Goal: Task Accomplishment & Management: Use online tool/utility

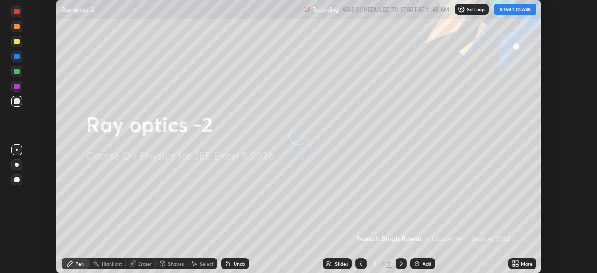
scroll to position [273, 597]
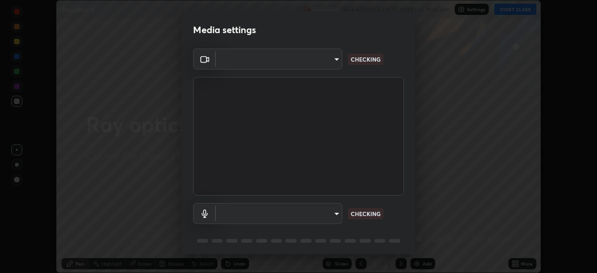
click at [515, 260] on div "Media settings ​ CHECKING ​ CHECKING 1 / 5 Next" at bounding box center [298, 136] width 597 height 273
type input "05e465ff83a2709560b00517cc20afcec0d8c6759013130505a18faaf77a7109"
type input "default"
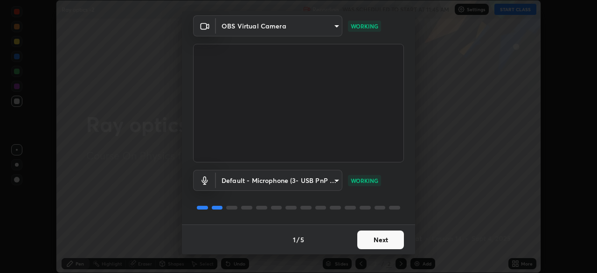
click at [373, 241] on button "Next" at bounding box center [380, 239] width 47 height 19
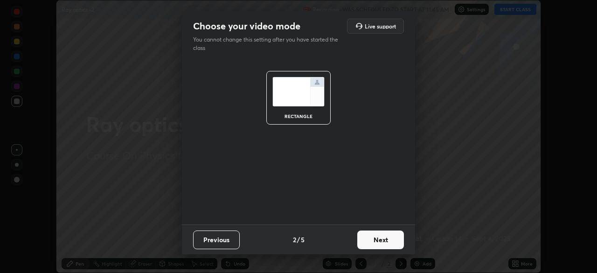
click at [375, 240] on button "Next" at bounding box center [380, 239] width 47 height 19
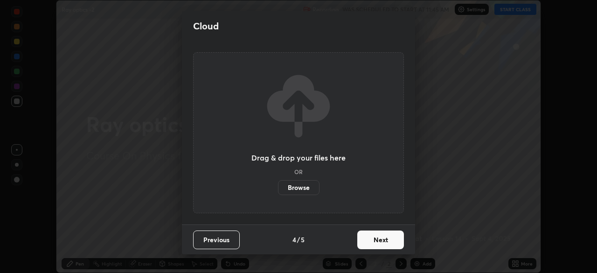
click at [376, 239] on button "Next" at bounding box center [380, 239] width 47 height 19
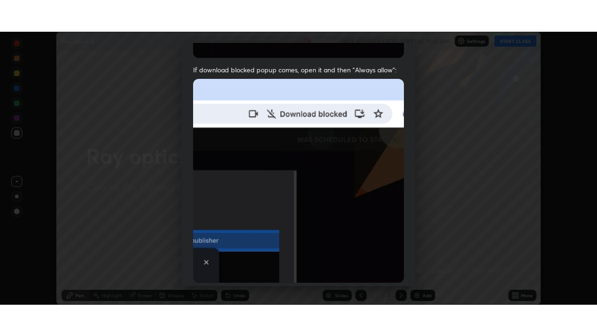
scroll to position [223, 0]
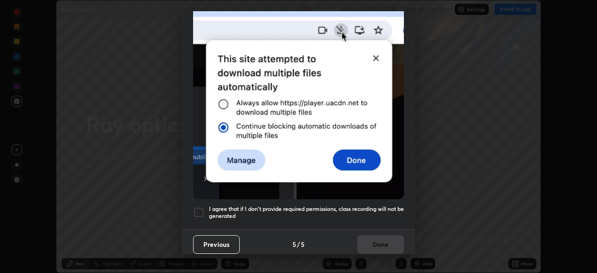
click at [203, 207] on div at bounding box center [198, 212] width 11 height 11
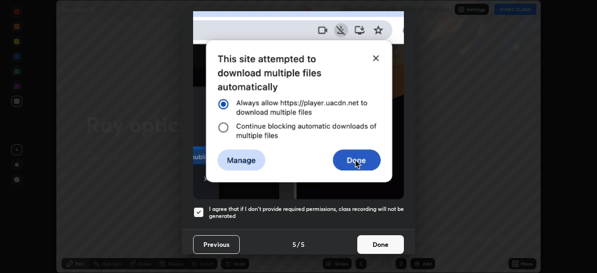
click at [372, 237] on button "Done" at bounding box center [380, 244] width 47 height 19
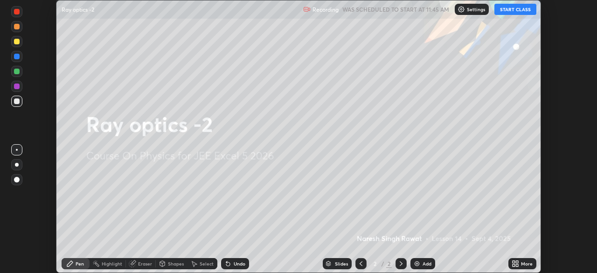
click at [514, 262] on icon at bounding box center [514, 262] width 2 height 2
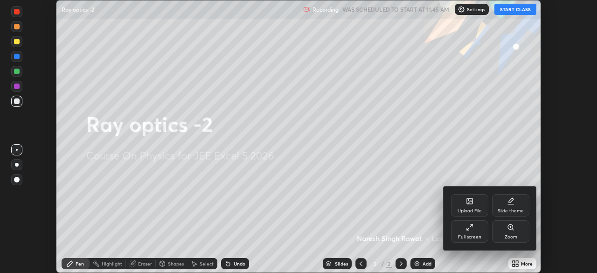
click at [466, 228] on div "Full screen" at bounding box center [469, 231] width 37 height 22
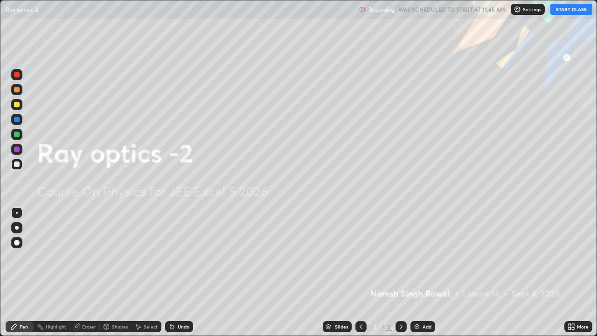
scroll to position [336, 597]
click at [569, 272] on icon at bounding box center [570, 325] width 2 height 2
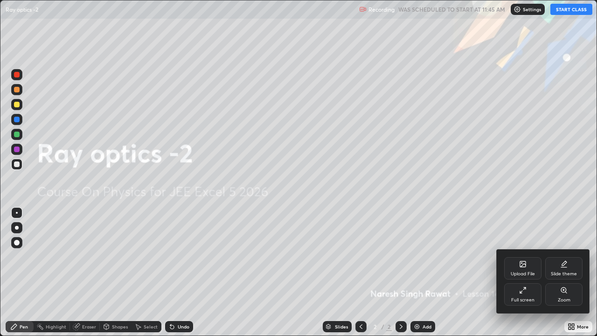
click at [568, 271] on div "Slide theme" at bounding box center [564, 273] width 26 height 5
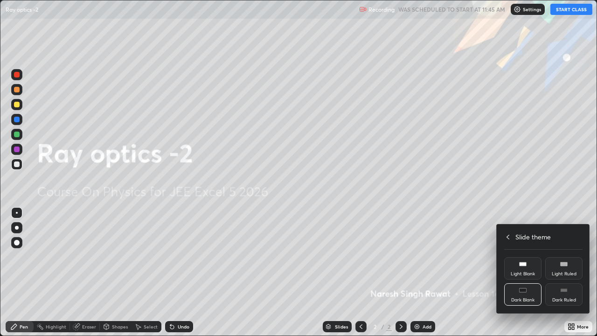
click at [573, 272] on div "Dark Ruled" at bounding box center [564, 300] width 24 height 5
click at [508, 236] on icon at bounding box center [507, 236] width 7 height 7
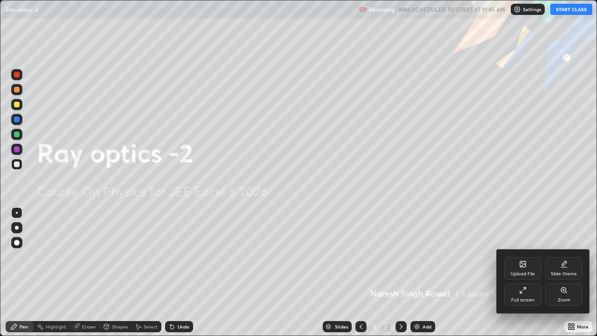
click at [517, 210] on div at bounding box center [298, 168] width 597 height 336
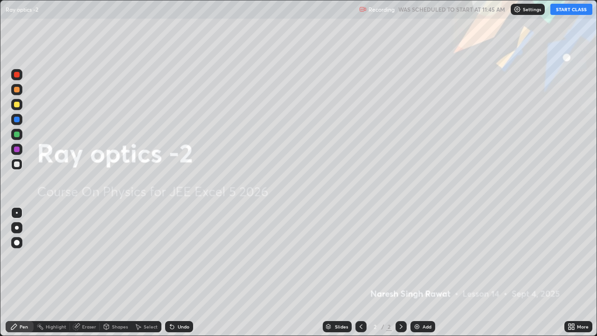
click at [571, 12] on button "START CLASS" at bounding box center [571, 9] width 42 height 11
click at [419, 272] on img at bounding box center [416, 326] width 7 height 7
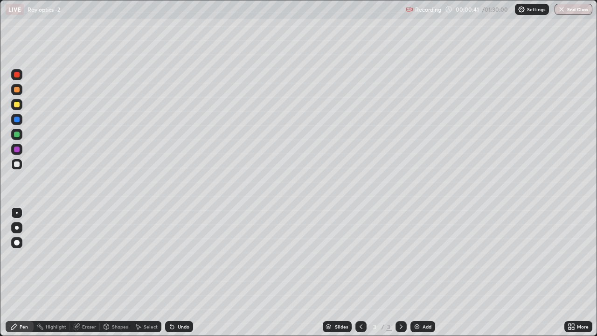
click at [17, 90] on div at bounding box center [17, 90] width 6 height 6
click at [17, 135] on div at bounding box center [17, 135] width 6 height 6
click at [18, 91] on div at bounding box center [17, 90] width 6 height 6
click at [114, 272] on div "Shapes" at bounding box center [120, 326] width 16 height 5
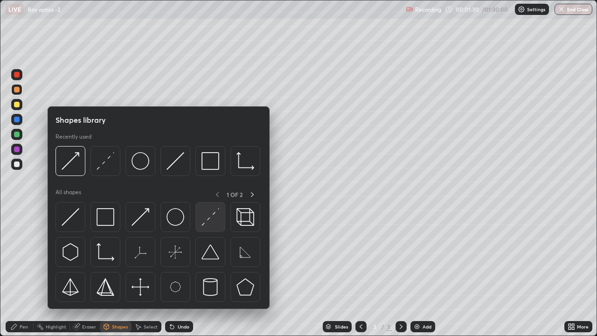
click at [206, 225] on img at bounding box center [211, 217] width 18 height 18
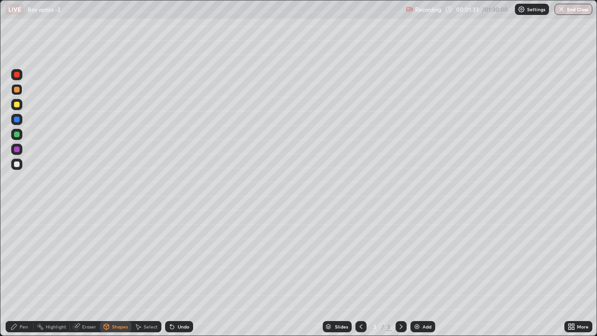
click at [24, 272] on div "Pen" at bounding box center [20, 326] width 28 height 11
click at [15, 167] on div at bounding box center [17, 164] width 6 height 6
click at [114, 272] on div "Shapes" at bounding box center [120, 326] width 16 height 5
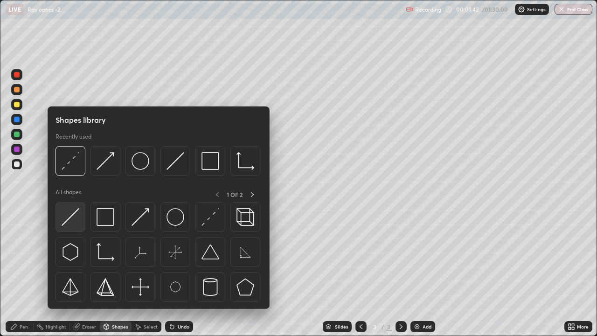
click at [72, 217] on img at bounding box center [71, 217] width 18 height 18
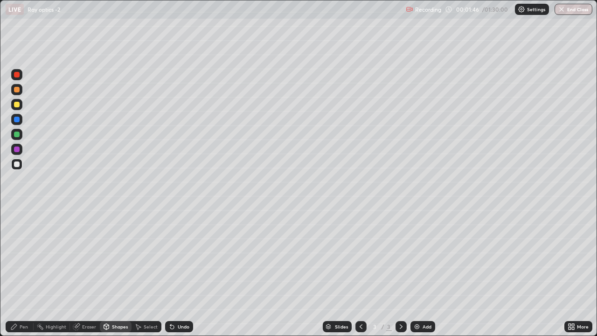
click at [21, 272] on div "Pen" at bounding box center [24, 326] width 8 height 5
click at [15, 137] on div at bounding box center [17, 135] width 6 height 6
click at [109, 272] on icon at bounding box center [106, 326] width 7 height 7
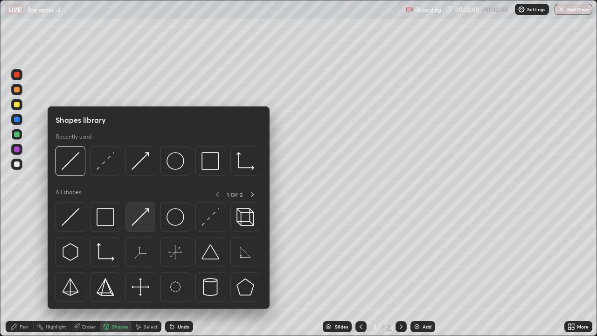
click at [149, 210] on img at bounding box center [141, 217] width 18 height 18
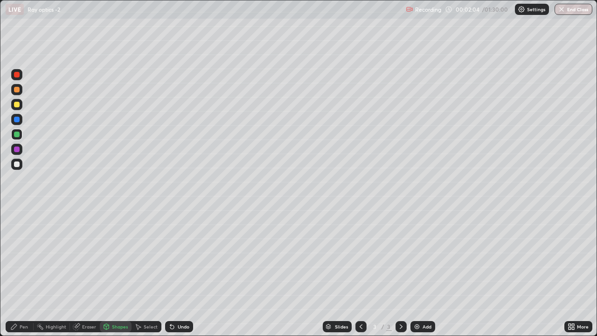
click at [20, 272] on div "Pen" at bounding box center [24, 326] width 8 height 5
click at [17, 167] on div at bounding box center [17, 164] width 6 height 6
click at [0, 33] on div "Setting up your live class" at bounding box center [298, 168] width 597 height 336
click at [14, 90] on div at bounding box center [17, 90] width 6 height 6
click at [18, 104] on div at bounding box center [17, 105] width 6 height 6
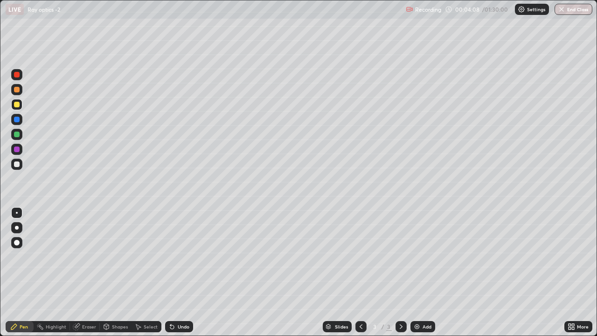
click at [17, 134] on div at bounding box center [17, 135] width 6 height 6
click at [16, 90] on div at bounding box center [17, 90] width 6 height 6
click at [17, 104] on div at bounding box center [17, 105] width 6 height 6
click at [16, 88] on div at bounding box center [17, 90] width 6 height 6
click at [180, 272] on div "Undo" at bounding box center [184, 326] width 12 height 5
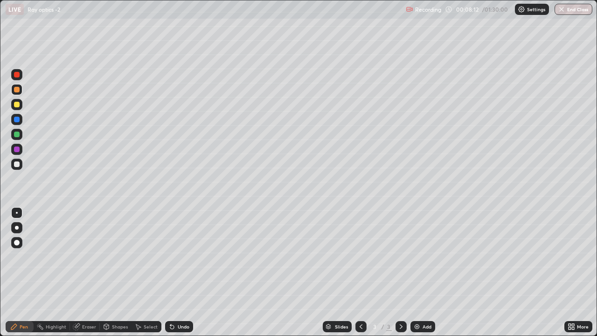
click at [15, 134] on div at bounding box center [17, 135] width 6 height 6
click at [16, 105] on div at bounding box center [17, 105] width 6 height 6
click at [415, 272] on img at bounding box center [416, 326] width 7 height 7
click at [176, 272] on div "Undo" at bounding box center [179, 326] width 28 height 11
click at [19, 90] on div at bounding box center [17, 90] width 6 height 6
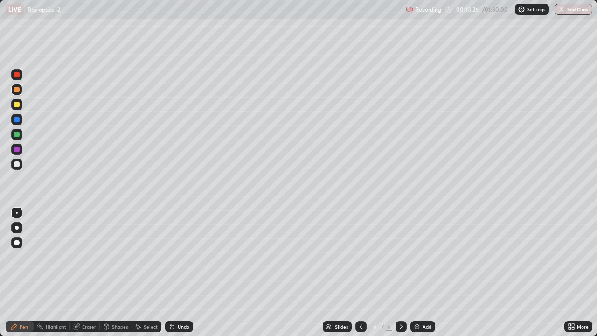
click at [357, 272] on icon at bounding box center [360, 326] width 7 height 7
click at [399, 272] on icon at bounding box center [400, 326] width 7 height 7
click at [362, 272] on icon at bounding box center [360, 326] width 7 height 7
click at [399, 272] on icon at bounding box center [400, 326] width 7 height 7
click at [15, 133] on div at bounding box center [17, 135] width 6 height 6
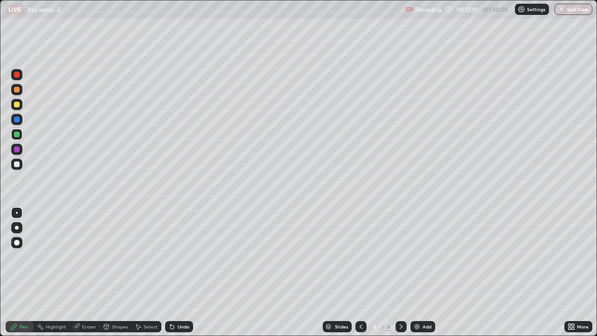
click at [16, 91] on div at bounding box center [17, 90] width 6 height 6
click at [120, 272] on div "Shapes" at bounding box center [120, 326] width 16 height 5
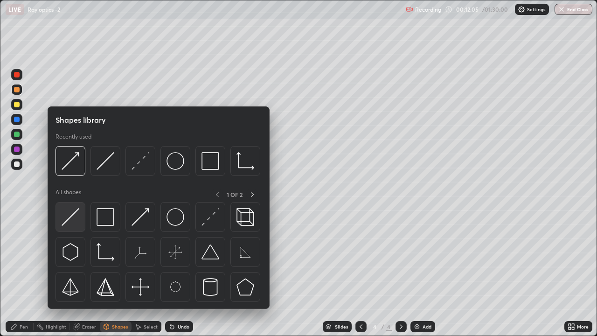
click at [75, 212] on img at bounding box center [71, 217] width 18 height 18
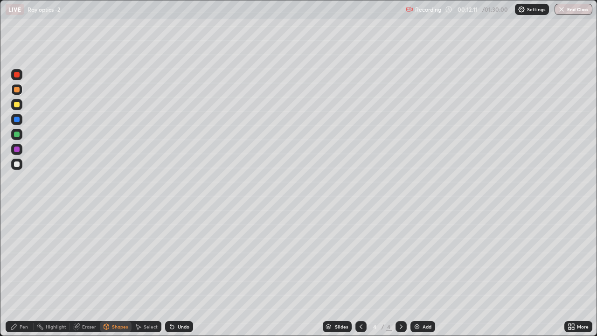
click at [121, 272] on div "Shapes" at bounding box center [120, 326] width 16 height 5
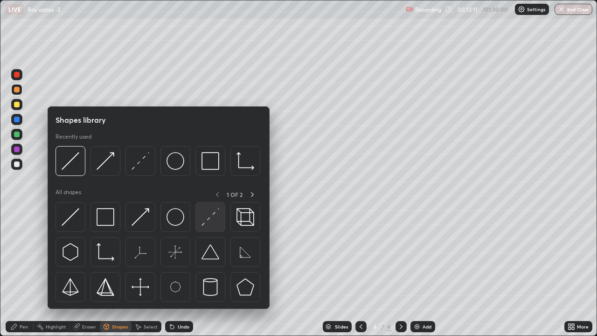
click at [209, 220] on img at bounding box center [211, 217] width 18 height 18
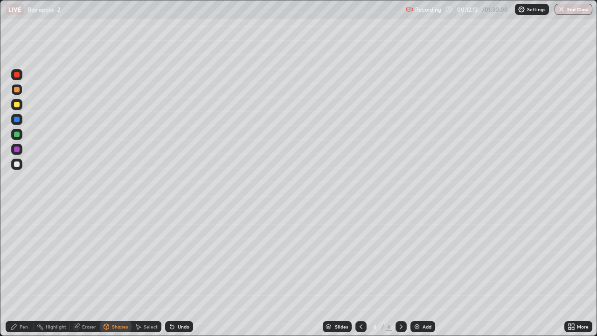
click at [18, 134] on div at bounding box center [17, 135] width 6 height 6
click at [114, 272] on div "Shapes" at bounding box center [120, 326] width 16 height 5
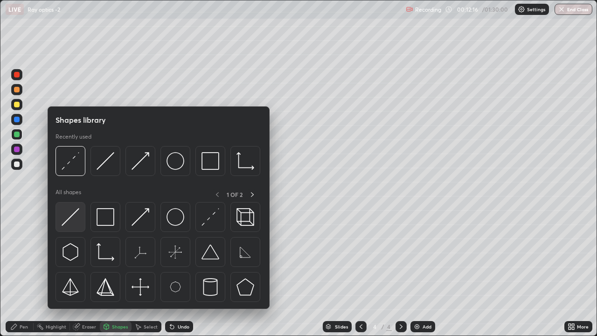
click at [74, 213] on img at bounding box center [71, 217] width 18 height 18
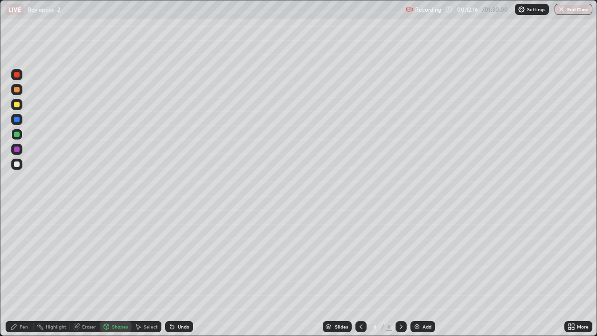
click at [17, 164] on div at bounding box center [17, 164] width 6 height 6
click at [21, 272] on div "Pen" at bounding box center [20, 326] width 28 height 11
click at [17, 90] on div at bounding box center [17, 90] width 6 height 6
click at [16, 104] on div at bounding box center [17, 105] width 6 height 6
click at [15, 90] on div at bounding box center [17, 90] width 6 height 6
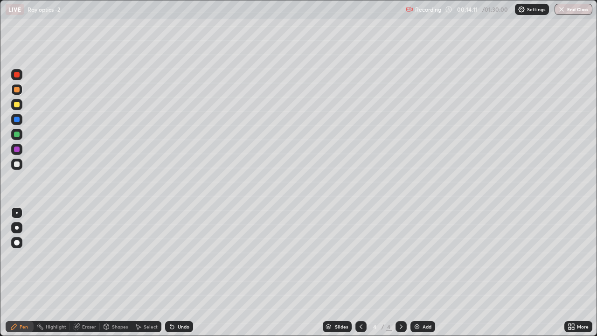
click at [15, 163] on div at bounding box center [17, 164] width 6 height 6
click at [0, 38] on div "Setting up your live class" at bounding box center [298, 168] width 597 height 336
click at [17, 104] on div at bounding box center [17, 105] width 6 height 6
click at [0, 35] on div "Setting up your live class" at bounding box center [298, 168] width 597 height 336
click at [417, 272] on img at bounding box center [416, 326] width 7 height 7
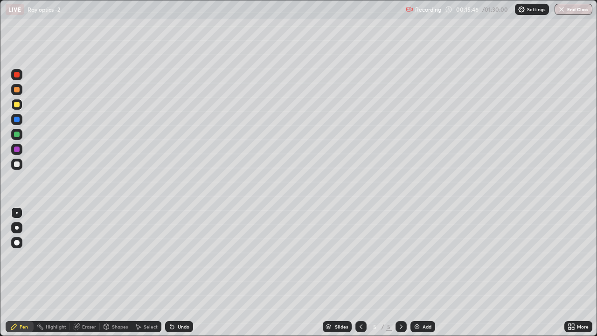
click at [105, 272] on icon at bounding box center [106, 325] width 5 height 1
click at [360, 272] on icon at bounding box center [360, 326] width 7 height 7
click at [400, 272] on icon at bounding box center [400, 326] width 7 height 7
click at [19, 272] on div "Pen" at bounding box center [20, 326] width 28 height 11
click at [18, 166] on div at bounding box center [17, 164] width 6 height 6
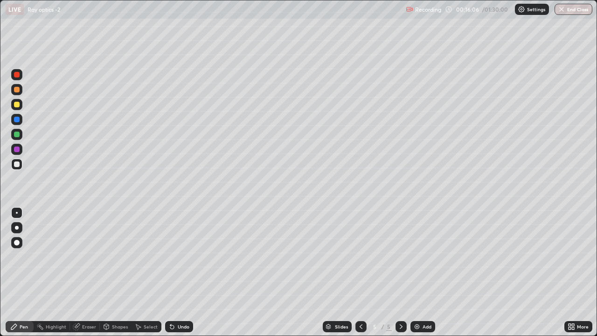
click at [107, 272] on icon at bounding box center [106, 325] width 5 height 1
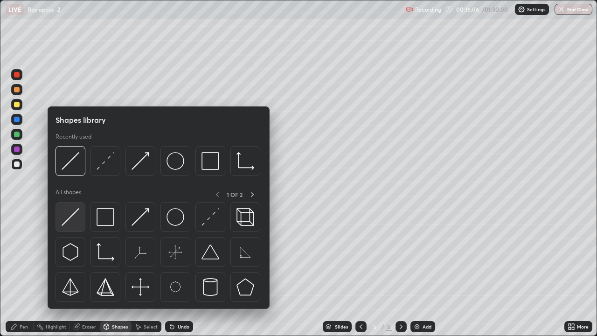
click at [76, 216] on img at bounding box center [71, 217] width 18 height 18
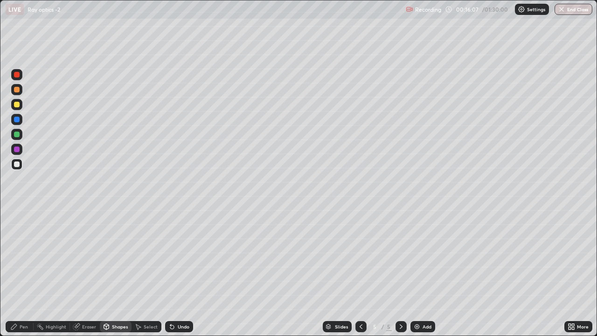
click at [15, 90] on div at bounding box center [17, 90] width 6 height 6
click at [118, 272] on div "Shapes" at bounding box center [120, 326] width 16 height 5
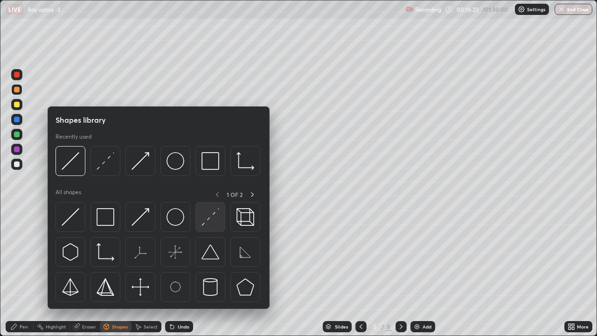
click at [206, 218] on img at bounding box center [211, 217] width 18 height 18
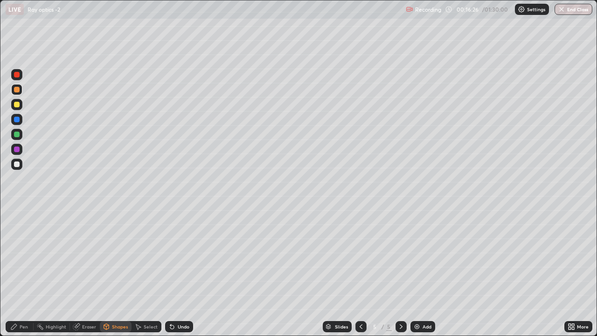
click at [21, 272] on div "Pen" at bounding box center [24, 326] width 8 height 5
click at [18, 164] on div at bounding box center [17, 164] width 6 height 6
click at [14, 137] on div at bounding box center [17, 135] width 6 height 6
click at [16, 89] on div at bounding box center [17, 90] width 6 height 6
click at [14, 104] on div at bounding box center [17, 105] width 6 height 6
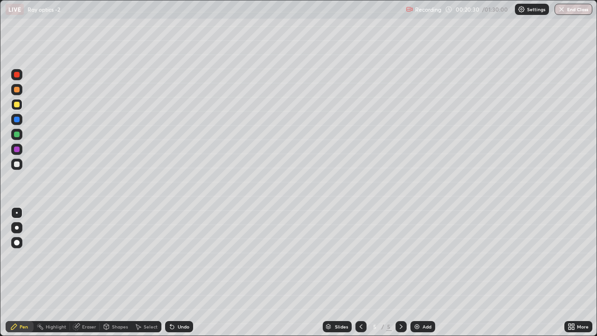
click at [83, 272] on div "Eraser" at bounding box center [89, 326] width 14 height 5
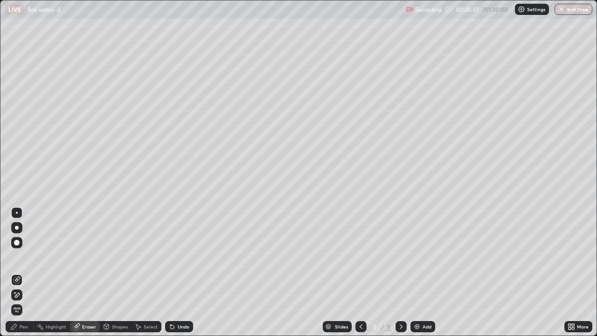
click at [22, 272] on div "Pen" at bounding box center [24, 326] width 8 height 5
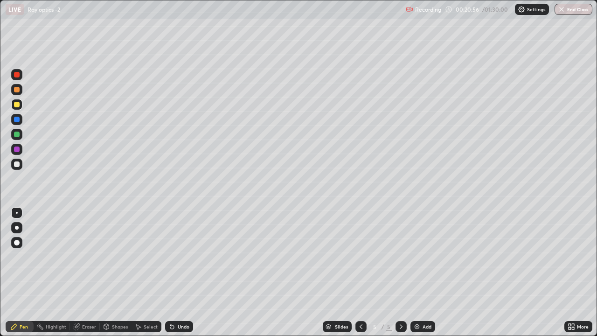
click at [17, 90] on div at bounding box center [17, 90] width 6 height 6
click at [180, 272] on div "Undo" at bounding box center [184, 326] width 12 height 5
click at [178, 272] on div "Undo" at bounding box center [179, 326] width 28 height 11
click at [419, 272] on img at bounding box center [416, 326] width 7 height 7
click at [16, 134] on div at bounding box center [17, 135] width 6 height 6
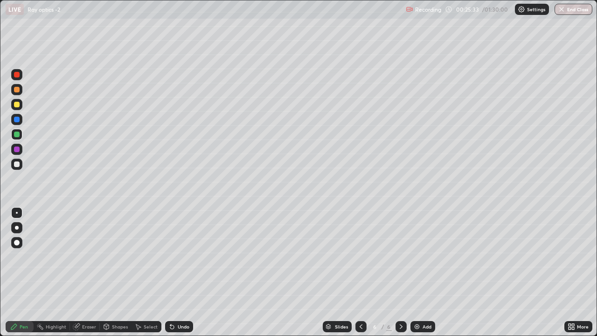
click at [15, 105] on div at bounding box center [17, 105] width 6 height 6
click at [18, 92] on div at bounding box center [17, 90] width 6 height 6
click at [174, 272] on icon at bounding box center [171, 326] width 7 height 7
click at [17, 104] on div at bounding box center [17, 105] width 6 height 6
click at [17, 90] on div at bounding box center [17, 90] width 6 height 6
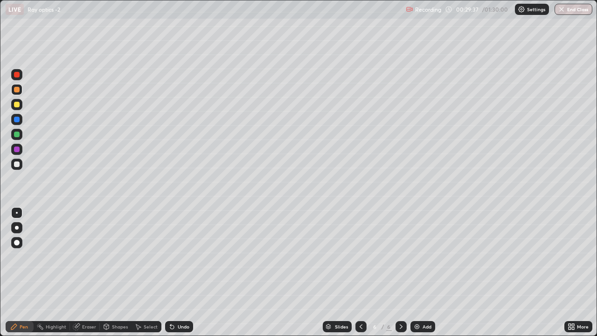
click at [0, 21] on div "Setting up your live class" at bounding box center [298, 168] width 597 height 336
click at [15, 133] on div at bounding box center [17, 135] width 6 height 6
click at [399, 272] on icon at bounding box center [400, 326] width 7 height 7
click at [418, 272] on img at bounding box center [416, 326] width 7 height 7
click at [22, 164] on div at bounding box center [16, 164] width 11 height 11
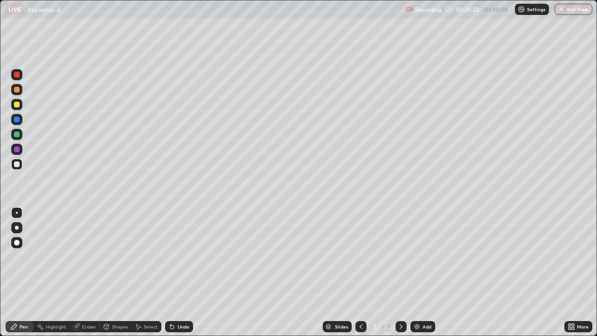
click at [18, 134] on div at bounding box center [17, 135] width 6 height 6
click at [15, 163] on div at bounding box center [17, 164] width 6 height 6
click at [16, 90] on div at bounding box center [17, 90] width 6 height 6
click at [360, 272] on icon at bounding box center [360, 326] width 7 height 7
click at [400, 272] on icon at bounding box center [400, 326] width 7 height 7
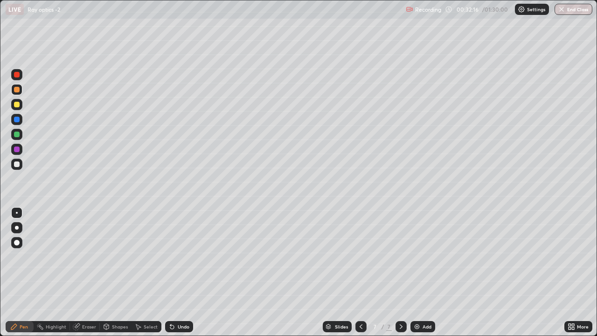
click at [359, 272] on icon at bounding box center [360, 326] width 7 height 7
click at [401, 272] on icon at bounding box center [400, 326] width 7 height 7
click at [84, 272] on div "Eraser" at bounding box center [85, 326] width 30 height 11
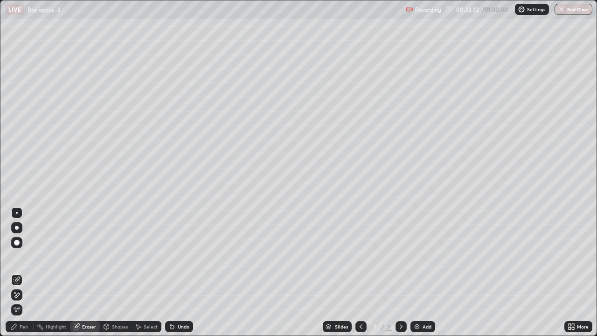
click at [13, 272] on icon at bounding box center [13, 326] width 7 height 7
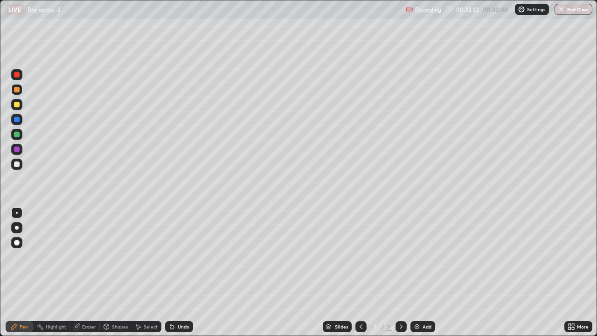
click at [15, 163] on div at bounding box center [17, 164] width 6 height 6
click at [139, 272] on icon at bounding box center [137, 326] width 7 height 7
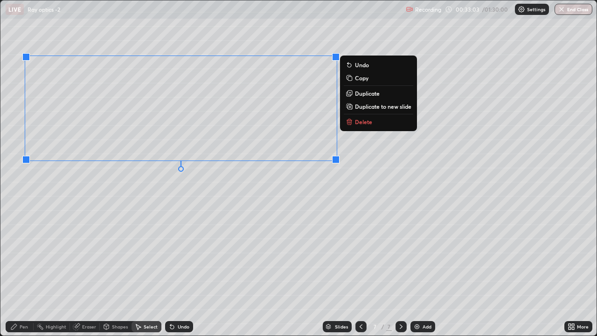
click at [371, 105] on p "Duplicate to new slide" at bounding box center [383, 106] width 56 height 7
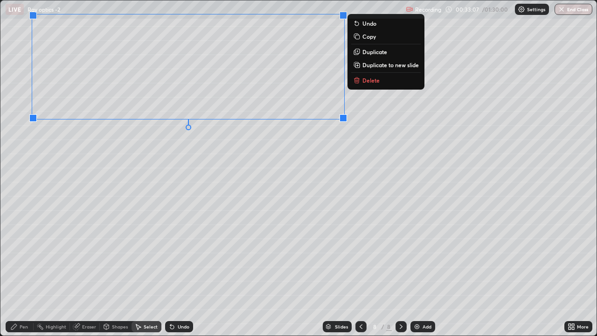
click at [119, 163] on div "0 ° Undo Copy Duplicate Duplicate to new slide Delete" at bounding box center [298, 167] width 596 height 335
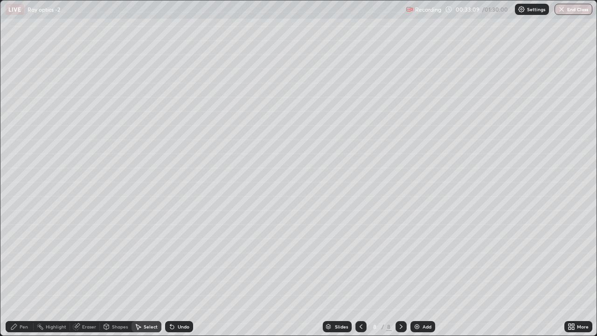
click at [77, 272] on icon at bounding box center [76, 326] width 7 height 7
click at [19, 272] on div "Pen" at bounding box center [20, 326] width 28 height 11
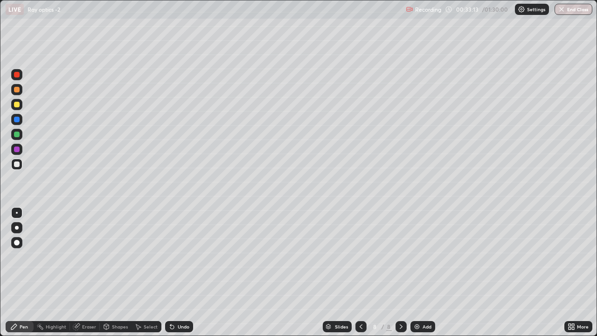
click at [16, 160] on div at bounding box center [16, 164] width 11 height 11
click at [106, 272] on icon at bounding box center [106, 325] width 5 height 1
click at [82, 272] on div "Eraser" at bounding box center [85, 326] width 30 height 11
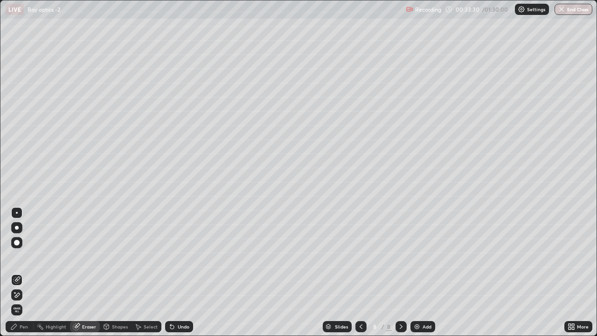
click at [21, 272] on div "Pen" at bounding box center [24, 326] width 8 height 5
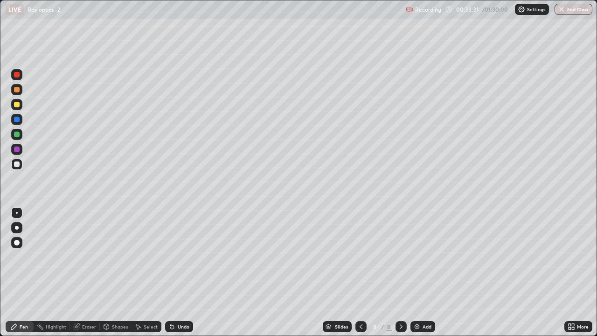
click at [17, 134] on div at bounding box center [17, 135] width 6 height 6
click at [110, 272] on div "Shapes" at bounding box center [116, 326] width 32 height 11
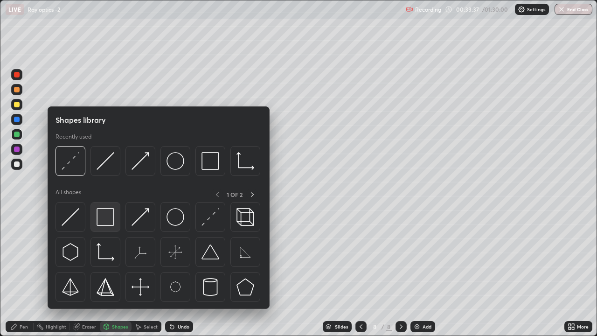
click at [102, 219] on img at bounding box center [106, 217] width 18 height 18
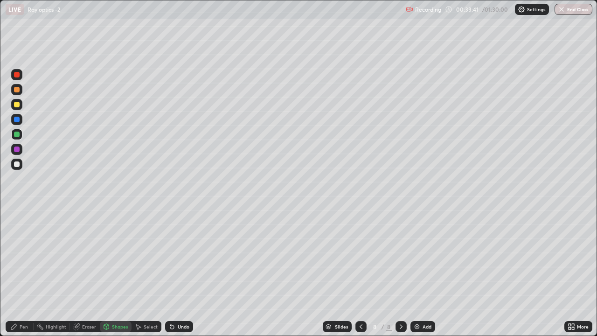
click at [15, 272] on icon at bounding box center [13, 326] width 7 height 7
click at [17, 165] on div at bounding box center [17, 164] width 6 height 6
click at [358, 272] on icon at bounding box center [360, 326] width 7 height 7
click at [361, 272] on icon at bounding box center [360, 326] width 7 height 7
click at [400, 272] on icon at bounding box center [400, 326] width 7 height 7
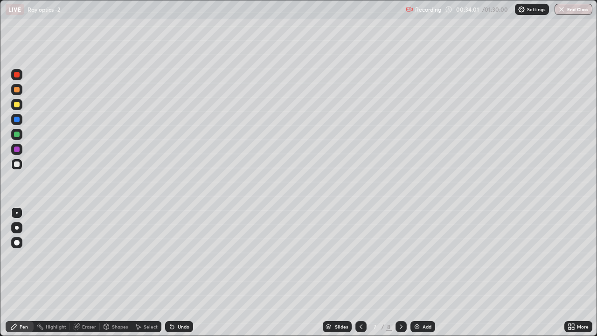
click at [400, 272] on icon at bounding box center [400, 326] width 7 height 7
click at [415, 272] on img at bounding box center [416, 326] width 7 height 7
click at [17, 91] on div at bounding box center [17, 90] width 6 height 6
click at [15, 105] on div at bounding box center [17, 105] width 6 height 6
click at [360, 272] on icon at bounding box center [360, 326] width 7 height 7
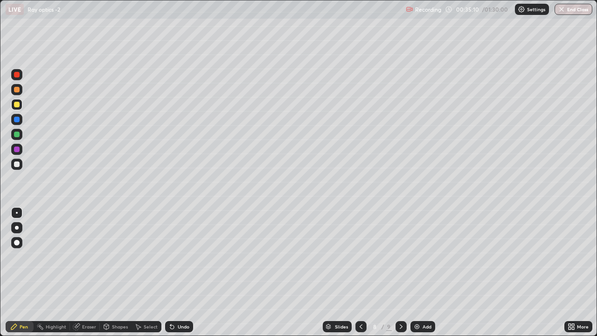
click at [360, 272] on icon at bounding box center [360, 326] width 7 height 7
click at [400, 272] on icon at bounding box center [400, 326] width 7 height 7
click at [402, 272] on icon at bounding box center [400, 326] width 7 height 7
click at [400, 272] on icon at bounding box center [400, 326] width 7 height 7
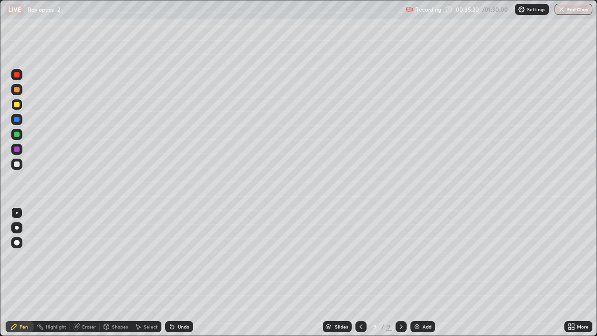
click at [18, 166] on div at bounding box center [17, 164] width 6 height 6
click at [122, 272] on div "Shapes" at bounding box center [120, 326] width 16 height 5
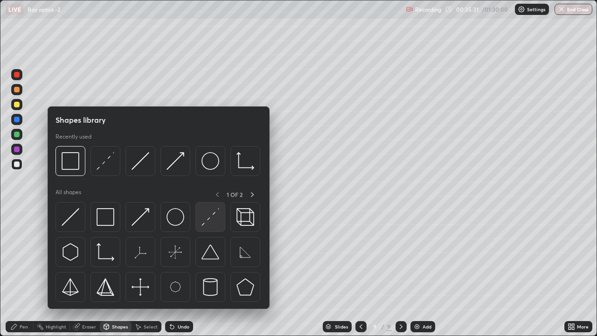
click at [215, 216] on img at bounding box center [211, 217] width 18 height 18
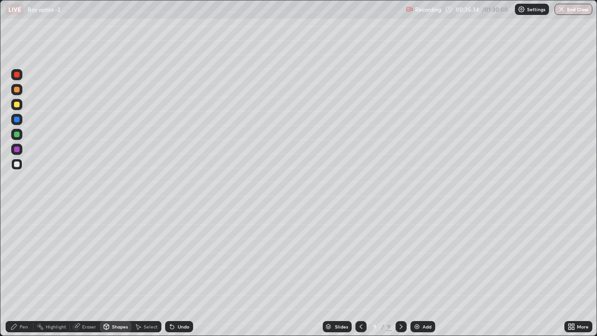
click at [26, 272] on div "Pen" at bounding box center [24, 326] width 8 height 5
click at [18, 134] on div at bounding box center [17, 135] width 6 height 6
click at [110, 272] on div "Shapes" at bounding box center [116, 326] width 32 height 11
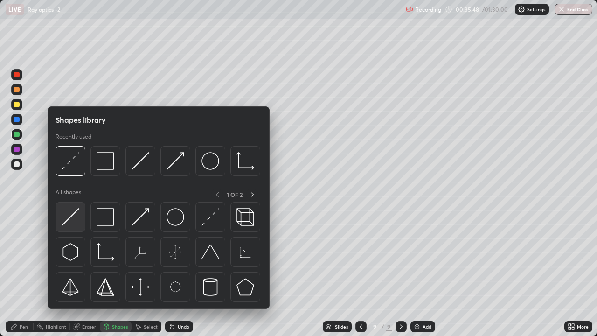
click at [73, 212] on img at bounding box center [71, 217] width 18 height 18
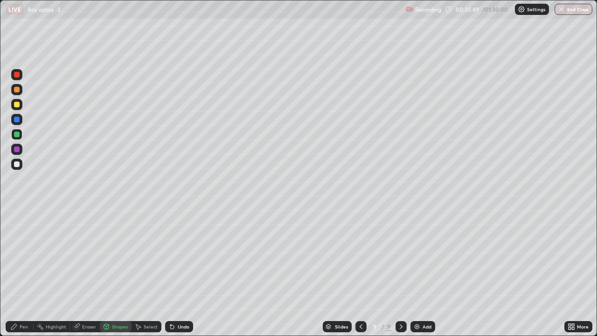
click at [19, 105] on div at bounding box center [17, 105] width 6 height 6
click at [109, 272] on icon at bounding box center [106, 326] width 7 height 7
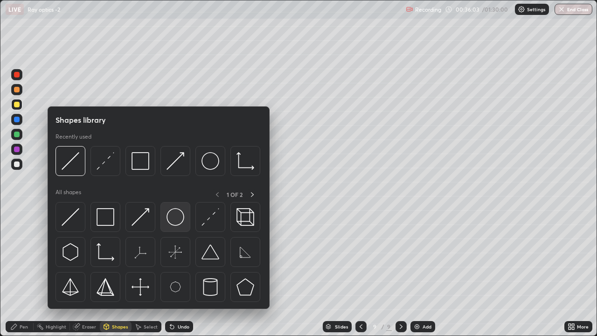
click at [174, 218] on img at bounding box center [176, 217] width 18 height 18
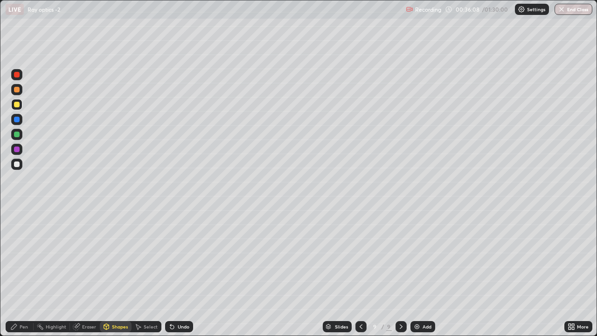
click at [117, 272] on div "Shapes" at bounding box center [120, 326] width 16 height 5
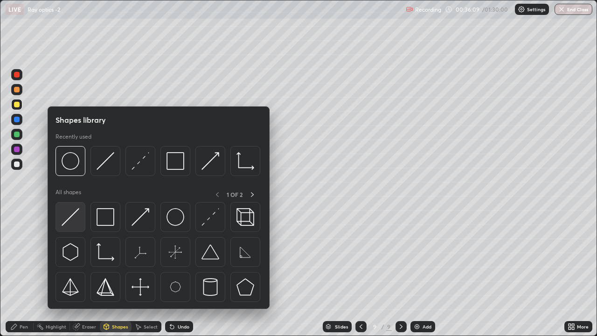
click at [71, 216] on img at bounding box center [71, 217] width 18 height 18
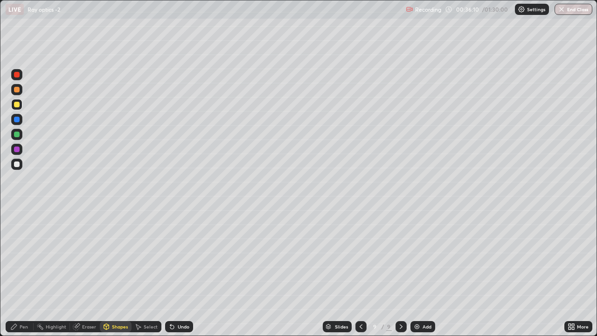
click at [17, 164] on div at bounding box center [17, 164] width 6 height 6
click at [22, 272] on div "Pen" at bounding box center [20, 326] width 28 height 11
click at [18, 91] on div at bounding box center [17, 90] width 6 height 6
click at [115, 272] on div "Shapes" at bounding box center [120, 326] width 16 height 5
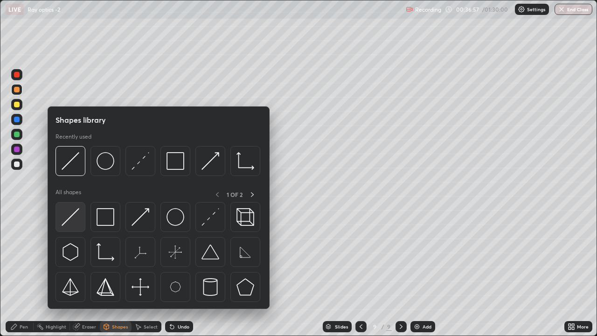
click at [78, 213] on img at bounding box center [71, 217] width 18 height 18
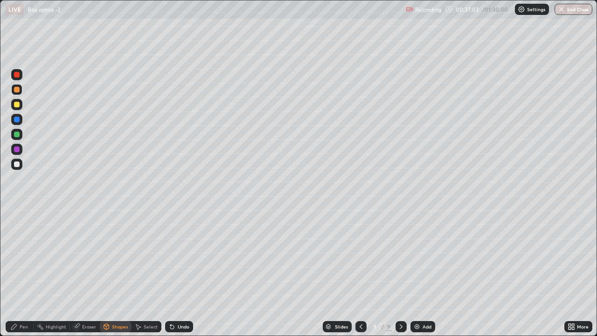
click at [17, 272] on icon at bounding box center [13, 326] width 7 height 7
click at [20, 135] on div at bounding box center [16, 134] width 11 height 11
click at [120, 272] on div "Shapes" at bounding box center [120, 326] width 16 height 5
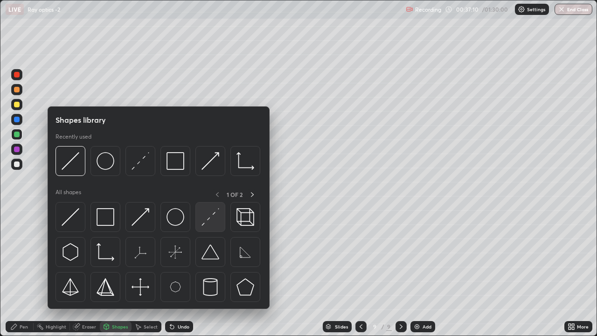
click at [208, 221] on img at bounding box center [211, 217] width 18 height 18
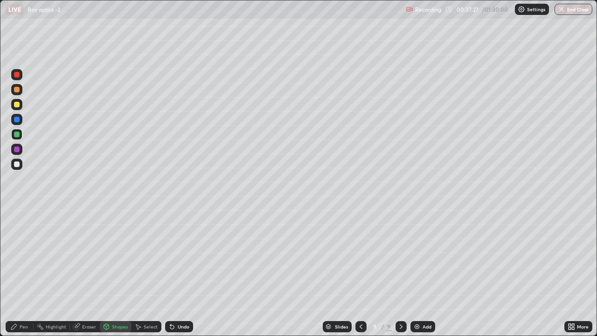
click at [106, 272] on icon at bounding box center [106, 327] width 0 height 3
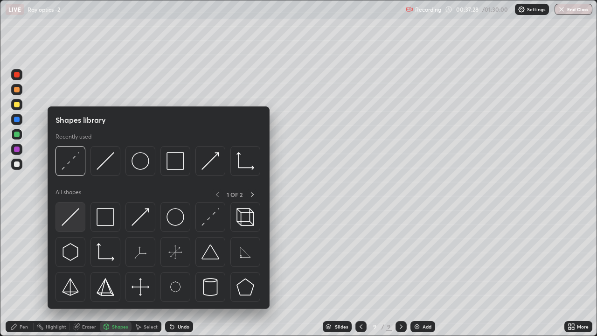
click at [72, 212] on img at bounding box center [71, 217] width 18 height 18
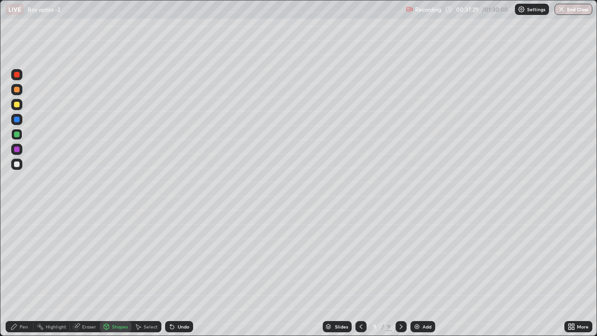
click at [19, 104] on div at bounding box center [17, 105] width 6 height 6
click at [116, 272] on div "Shapes" at bounding box center [120, 326] width 16 height 5
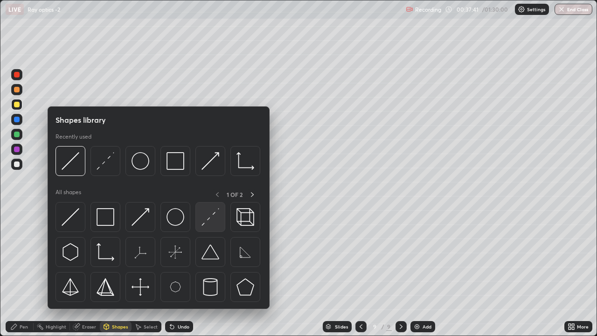
click at [205, 221] on img at bounding box center [211, 217] width 18 height 18
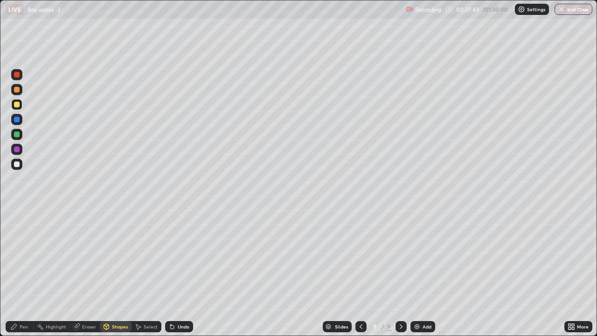
click at [17, 135] on div at bounding box center [17, 135] width 6 height 6
click at [180, 272] on div "Undo" at bounding box center [184, 326] width 12 height 5
click at [20, 272] on div "Pen" at bounding box center [20, 326] width 28 height 11
click at [17, 163] on div at bounding box center [17, 164] width 6 height 6
click at [170, 272] on icon at bounding box center [170, 324] width 1 height 1
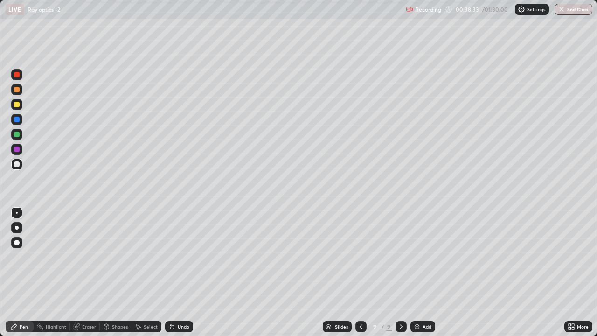
click at [175, 272] on div "Undo" at bounding box center [179, 326] width 28 height 11
click at [177, 272] on div "Undo" at bounding box center [179, 326] width 28 height 11
click at [17, 90] on div at bounding box center [17, 90] width 6 height 6
click at [118, 272] on div "Shapes" at bounding box center [120, 326] width 16 height 5
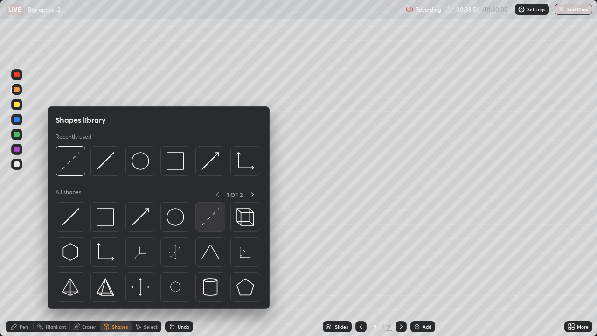
click at [210, 218] on img at bounding box center [211, 217] width 18 height 18
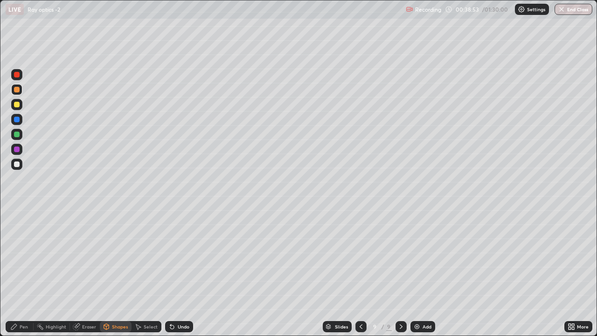
click at [20, 272] on div "Pen" at bounding box center [24, 326] width 8 height 5
click at [17, 165] on div at bounding box center [17, 164] width 6 height 6
click at [107, 272] on icon at bounding box center [106, 327] width 5 height 6
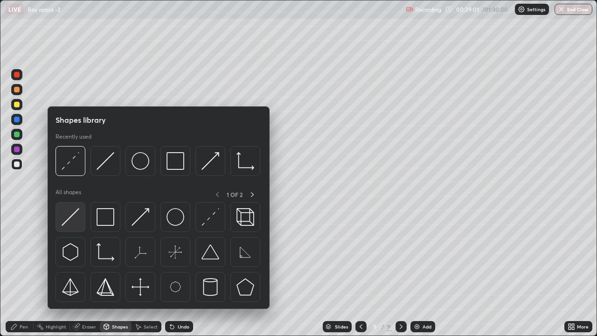
click at [75, 215] on img at bounding box center [71, 217] width 18 height 18
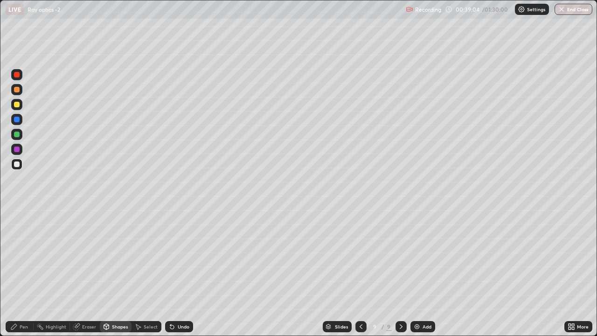
click at [112, 272] on div "Shapes" at bounding box center [120, 326] width 16 height 5
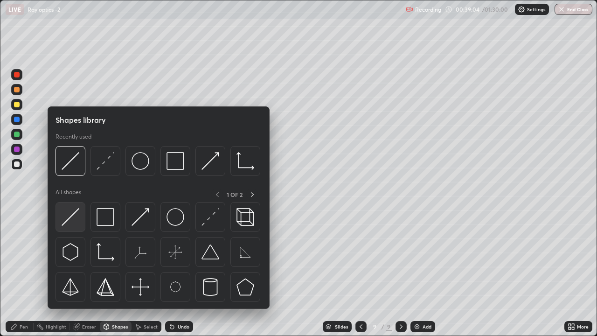
click at [71, 211] on img at bounding box center [71, 217] width 18 height 18
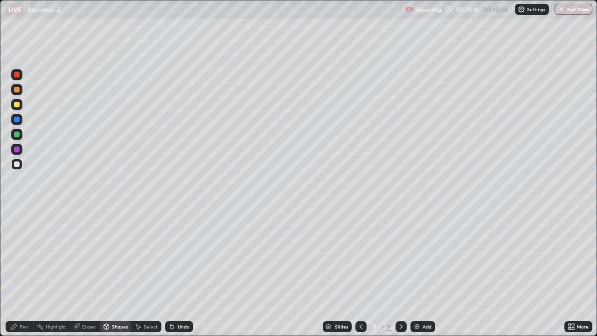
click at [12, 272] on icon at bounding box center [13, 326] width 7 height 7
click at [17, 103] on div at bounding box center [17, 105] width 6 height 6
click at [109, 272] on icon at bounding box center [106, 326] width 7 height 7
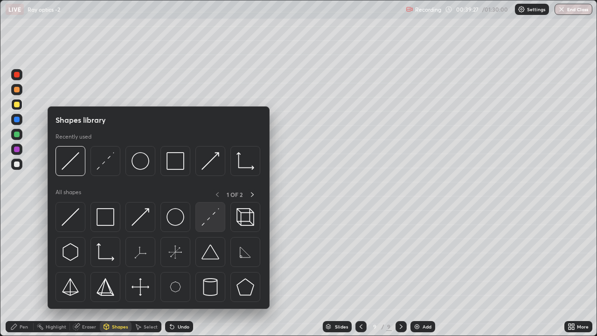
click at [203, 223] on img at bounding box center [211, 217] width 18 height 18
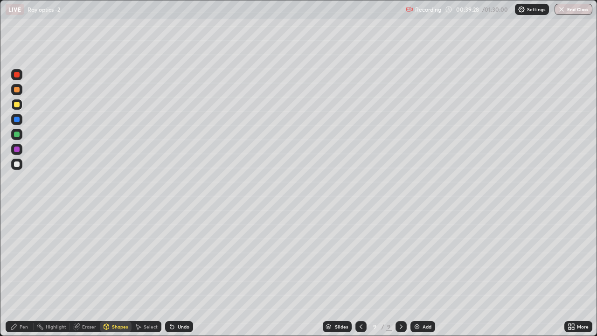
click at [16, 135] on div at bounding box center [17, 135] width 6 height 6
click at [17, 272] on icon at bounding box center [13, 326] width 7 height 7
click at [17, 164] on div at bounding box center [17, 164] width 6 height 6
click at [104, 272] on div "Shapes" at bounding box center [116, 326] width 32 height 11
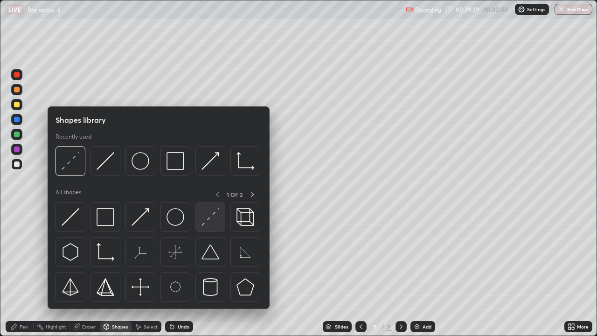
click at [209, 220] on img at bounding box center [211, 217] width 18 height 18
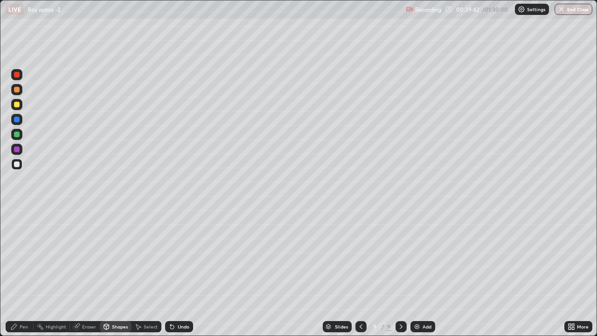
click at [21, 272] on div "Pen" at bounding box center [24, 326] width 8 height 5
click at [17, 91] on div at bounding box center [17, 90] width 6 height 6
click at [111, 272] on div "Shapes" at bounding box center [116, 326] width 32 height 11
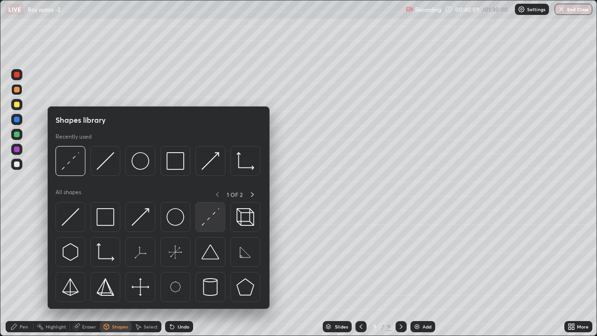
click at [211, 219] on img at bounding box center [211, 217] width 18 height 18
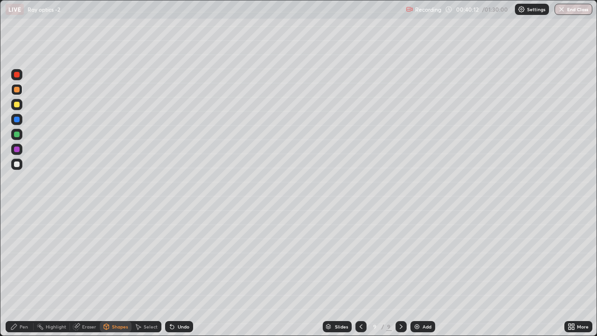
click at [106, 272] on icon at bounding box center [106, 327] width 5 height 6
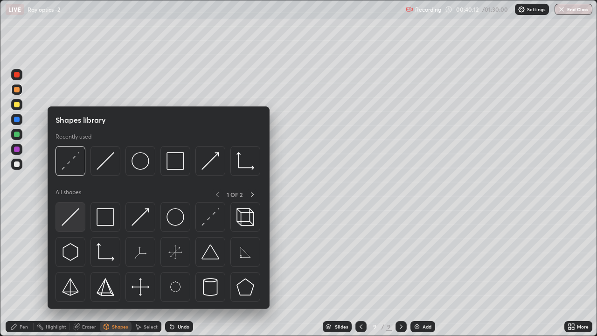
click at [71, 215] on img at bounding box center [71, 217] width 18 height 18
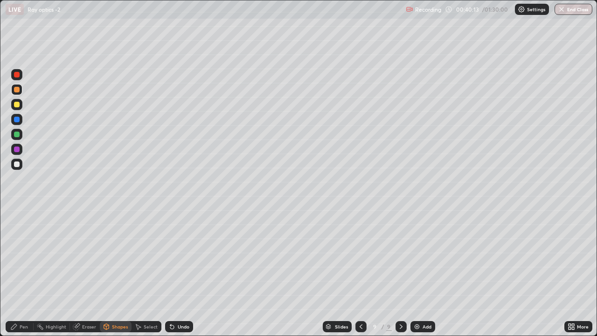
click at [18, 164] on div at bounding box center [17, 164] width 6 height 6
click at [16, 133] on div at bounding box center [17, 135] width 6 height 6
click at [23, 272] on div "Pen" at bounding box center [20, 326] width 28 height 11
click at [400, 272] on icon at bounding box center [400, 326] width 7 height 7
click at [417, 272] on img at bounding box center [416, 326] width 7 height 7
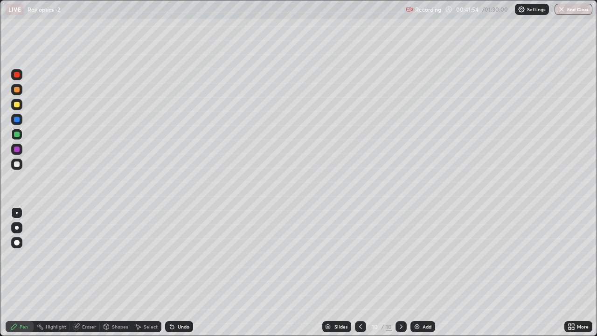
click at [27, 272] on div "Pen" at bounding box center [20, 326] width 28 height 11
click at [18, 164] on div at bounding box center [17, 164] width 6 height 6
click at [17, 91] on div at bounding box center [17, 90] width 6 height 6
click at [14, 135] on div at bounding box center [17, 135] width 6 height 6
click at [113, 272] on div "Shapes" at bounding box center [116, 326] width 32 height 11
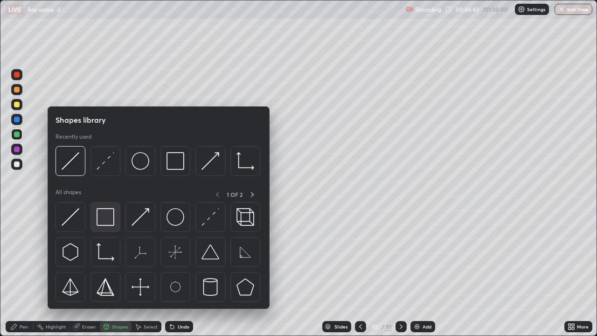
click at [107, 221] on img at bounding box center [106, 217] width 18 height 18
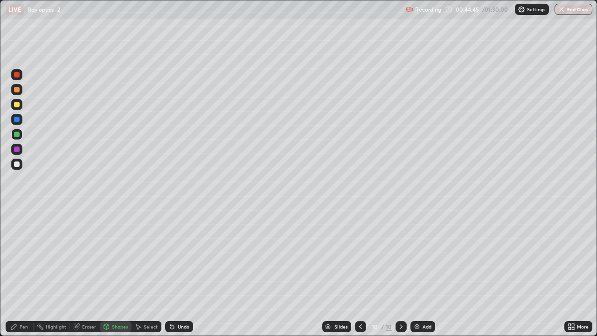
click at [6, 272] on div "Pen" at bounding box center [20, 326] width 28 height 11
click at [17, 165] on div at bounding box center [17, 164] width 6 height 6
click at [15, 91] on div at bounding box center [17, 90] width 6 height 6
click at [17, 167] on div at bounding box center [16, 164] width 11 height 11
click at [118, 272] on div "Shapes" at bounding box center [116, 326] width 32 height 11
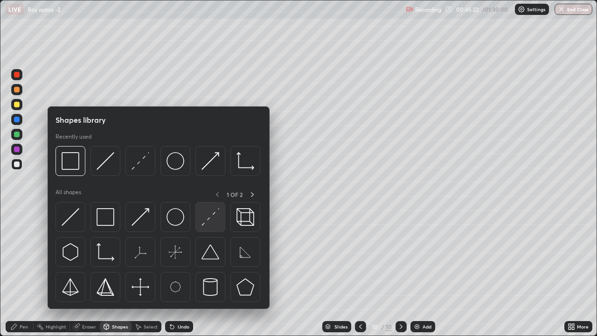
click at [209, 213] on img at bounding box center [211, 217] width 18 height 18
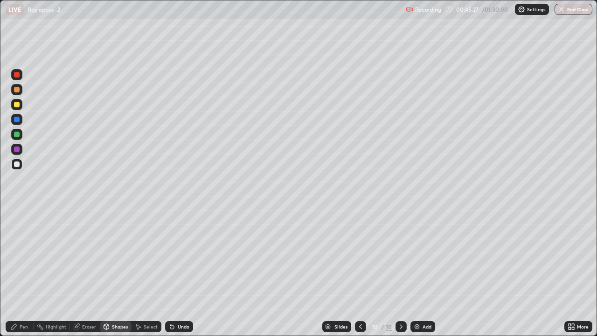
click at [116, 272] on div "Shapes" at bounding box center [120, 326] width 16 height 5
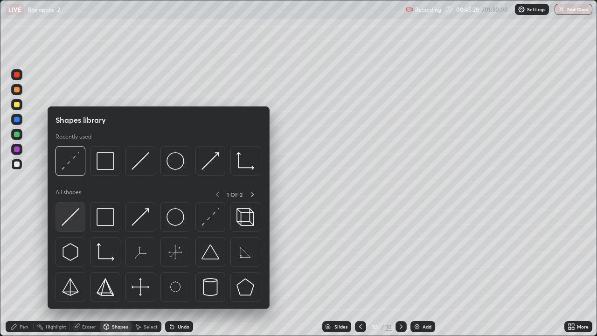
click at [75, 215] on img at bounding box center [71, 217] width 18 height 18
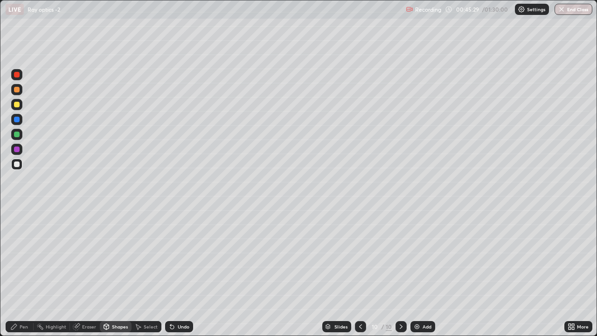
click at [18, 92] on div at bounding box center [17, 90] width 6 height 6
click at [18, 102] on div at bounding box center [17, 105] width 6 height 6
click at [14, 272] on icon at bounding box center [14, 327] width 6 height 6
click at [16, 137] on div at bounding box center [17, 135] width 6 height 6
click at [15, 89] on div at bounding box center [17, 90] width 6 height 6
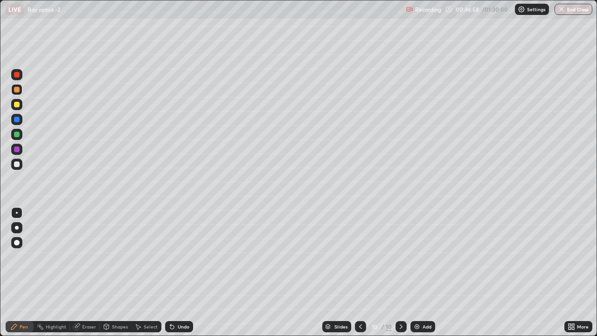
click at [399, 272] on icon at bounding box center [400, 326] width 7 height 7
click at [417, 272] on img at bounding box center [416, 326] width 7 height 7
click at [16, 272] on icon at bounding box center [14, 327] width 6 height 6
click at [18, 105] on div at bounding box center [17, 105] width 6 height 6
click at [117, 272] on div "Shapes" at bounding box center [116, 326] width 32 height 11
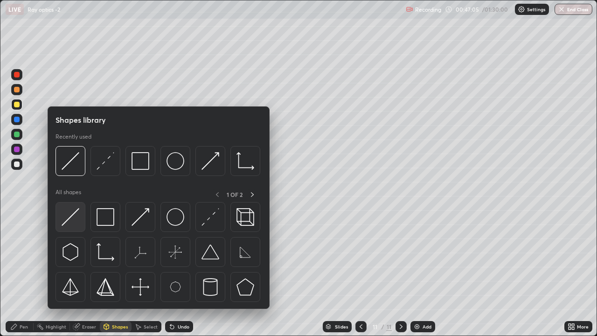
click at [77, 212] on img at bounding box center [71, 217] width 18 height 18
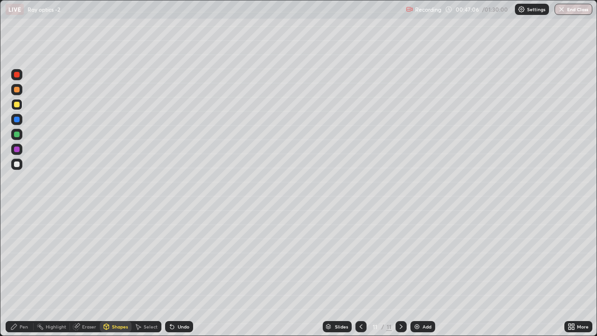
click at [112, 272] on div "Shapes" at bounding box center [120, 326] width 16 height 5
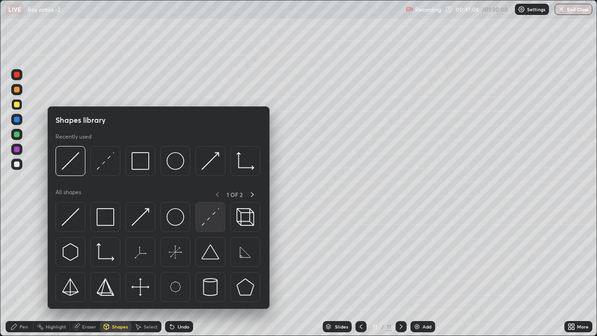
click at [214, 217] on img at bounding box center [211, 217] width 18 height 18
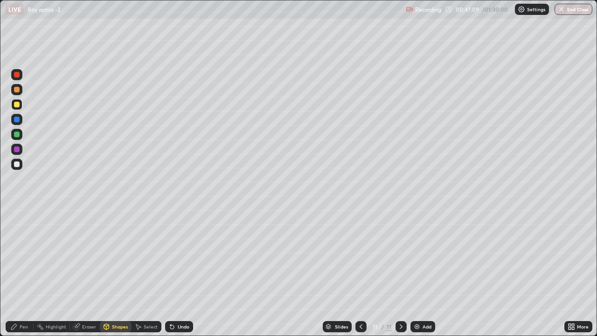
click at [118, 272] on div "Shapes" at bounding box center [116, 326] width 32 height 11
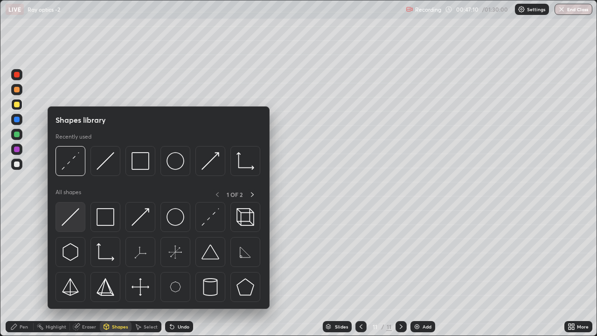
click at [70, 216] on img at bounding box center [71, 217] width 18 height 18
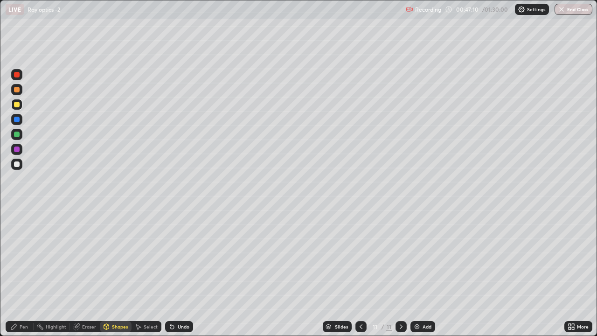
click at [17, 133] on div at bounding box center [17, 135] width 6 height 6
click at [20, 272] on div "Pen" at bounding box center [24, 326] width 8 height 5
click at [17, 104] on div at bounding box center [17, 105] width 6 height 6
click at [106, 272] on icon at bounding box center [106, 327] width 0 height 3
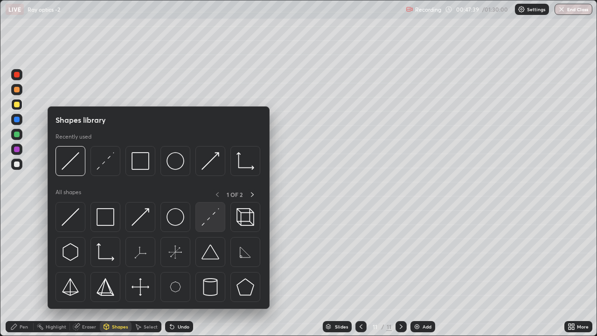
click at [207, 223] on img at bounding box center [211, 217] width 18 height 18
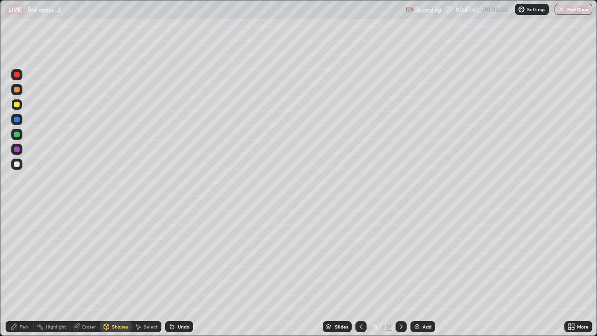
click at [18, 135] on div at bounding box center [17, 135] width 6 height 6
click at [21, 106] on div at bounding box center [16, 104] width 11 height 11
click at [14, 272] on icon at bounding box center [14, 327] width 6 height 6
click at [17, 164] on div at bounding box center [17, 164] width 6 height 6
click at [360, 272] on icon at bounding box center [360, 326] width 7 height 7
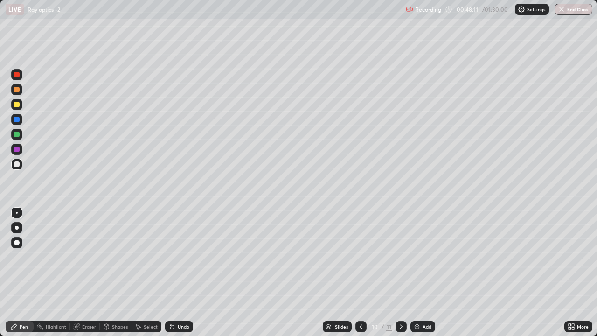
click at [400, 272] on icon at bounding box center [400, 326] width 7 height 7
click at [15, 105] on div at bounding box center [17, 105] width 6 height 6
click at [15, 135] on div at bounding box center [17, 135] width 6 height 6
click at [86, 272] on div "Eraser" at bounding box center [89, 326] width 14 height 5
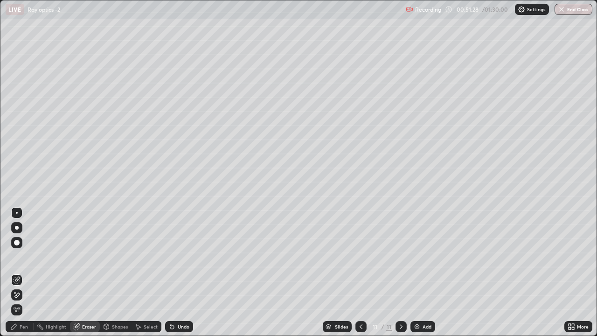
click at [17, 272] on icon at bounding box center [13, 326] width 7 height 7
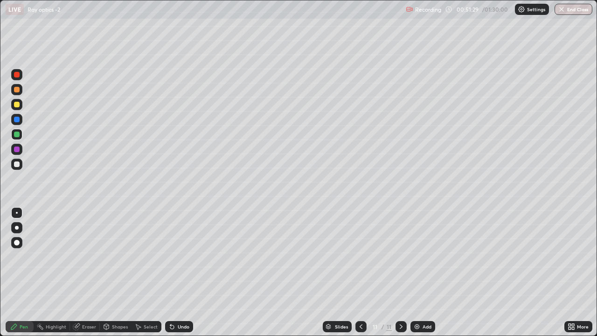
click at [16, 167] on div at bounding box center [17, 164] width 6 height 6
click at [178, 272] on div "Undo" at bounding box center [184, 326] width 12 height 5
click at [106, 272] on icon at bounding box center [106, 325] width 5 height 1
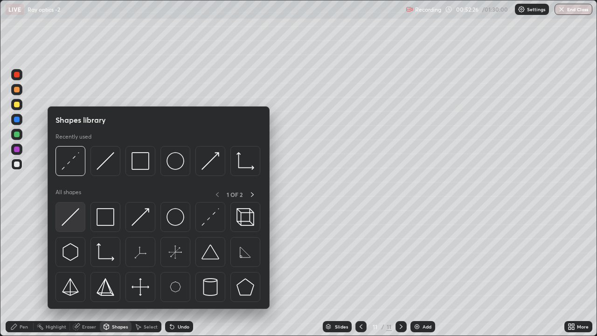
click at [65, 213] on img at bounding box center [71, 217] width 18 height 18
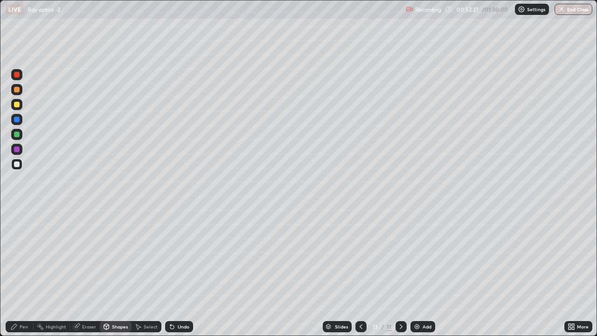
click at [17, 105] on div at bounding box center [17, 105] width 6 height 6
click at [16, 134] on div at bounding box center [17, 135] width 6 height 6
click at [13, 272] on icon at bounding box center [13, 326] width 7 height 7
click at [19, 89] on div at bounding box center [17, 90] width 6 height 6
click at [16, 136] on div at bounding box center [17, 135] width 6 height 6
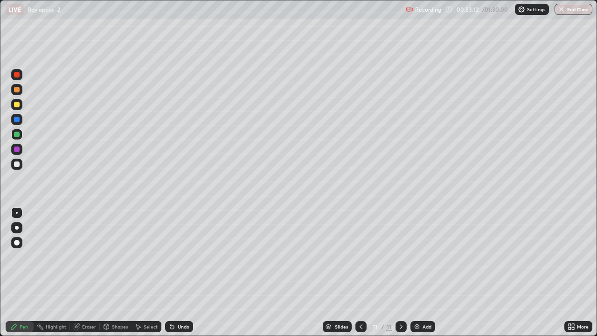
click at [399, 272] on icon at bounding box center [400, 326] width 7 height 7
click at [417, 272] on img at bounding box center [416, 326] width 7 height 7
click at [112, 272] on div "Shapes" at bounding box center [116, 326] width 32 height 11
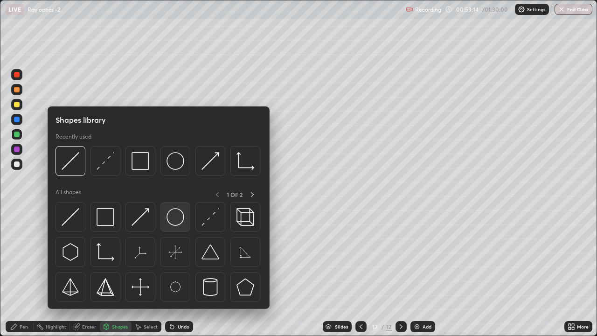
click at [178, 216] on img at bounding box center [176, 217] width 18 height 18
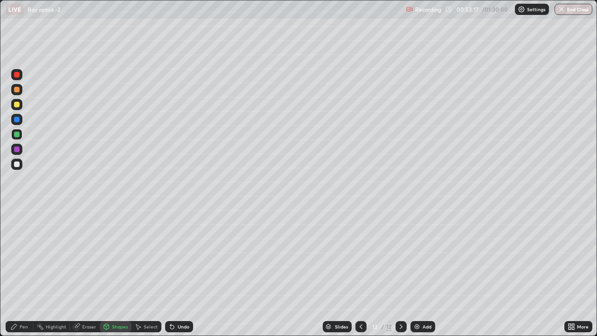
click at [18, 90] on div at bounding box center [17, 90] width 6 height 6
click at [117, 272] on div "Shapes" at bounding box center [116, 326] width 32 height 11
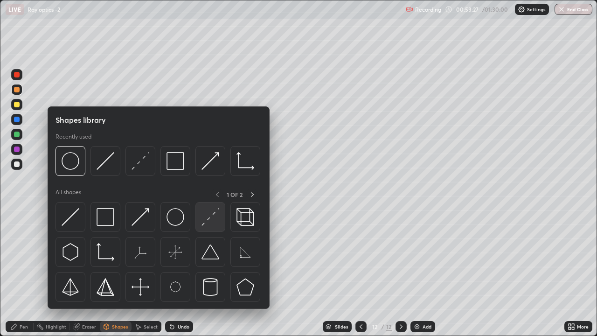
click at [214, 218] on img at bounding box center [211, 217] width 18 height 18
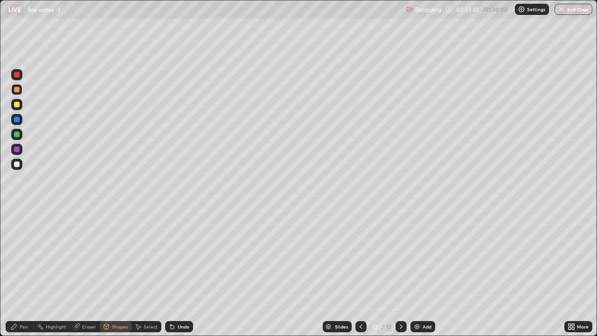
click at [109, 272] on icon at bounding box center [106, 326] width 7 height 7
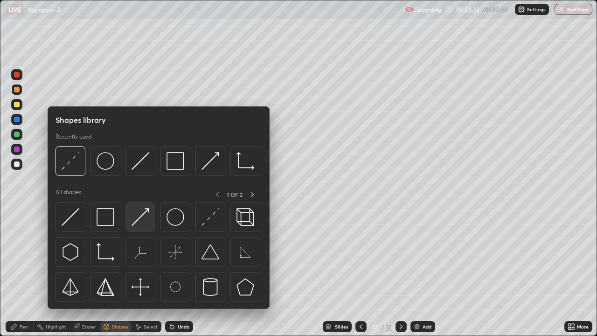
click at [143, 216] on img at bounding box center [141, 217] width 18 height 18
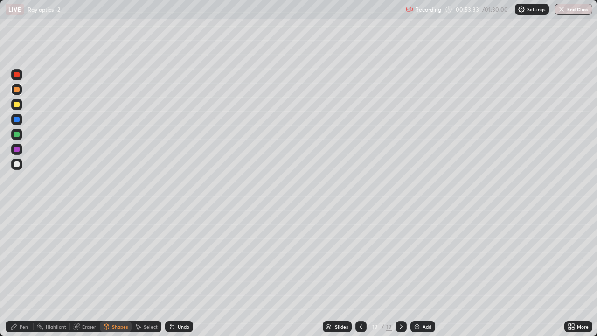
click at [16, 165] on div at bounding box center [17, 164] width 6 height 6
click at [21, 272] on div "Pen" at bounding box center [24, 326] width 8 height 5
click at [15, 90] on div at bounding box center [17, 90] width 6 height 6
click at [15, 132] on div at bounding box center [17, 135] width 6 height 6
click at [115, 272] on div "Shapes" at bounding box center [120, 326] width 16 height 5
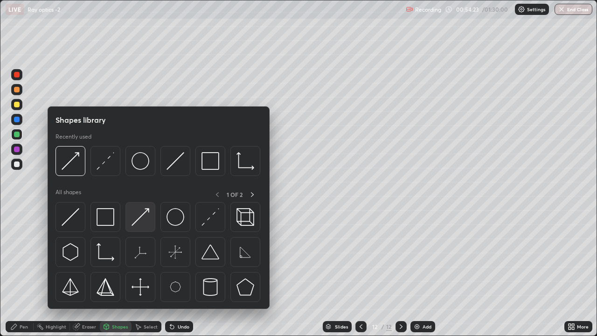
click at [145, 214] on img at bounding box center [141, 217] width 18 height 18
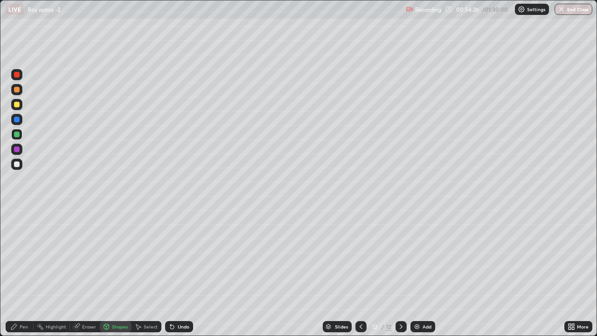
click at [19, 272] on div "Pen" at bounding box center [20, 326] width 28 height 11
click at [17, 162] on div at bounding box center [17, 164] width 6 height 6
click at [114, 272] on div "Shapes" at bounding box center [120, 326] width 16 height 5
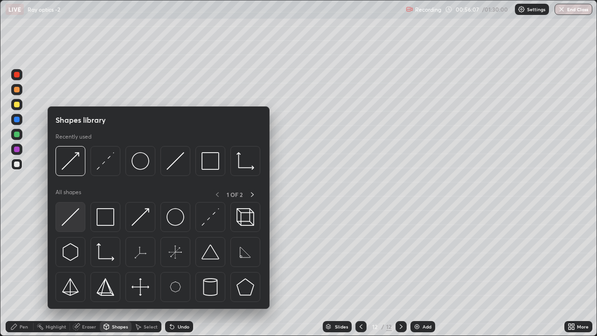
click at [71, 215] on img at bounding box center [71, 217] width 18 height 18
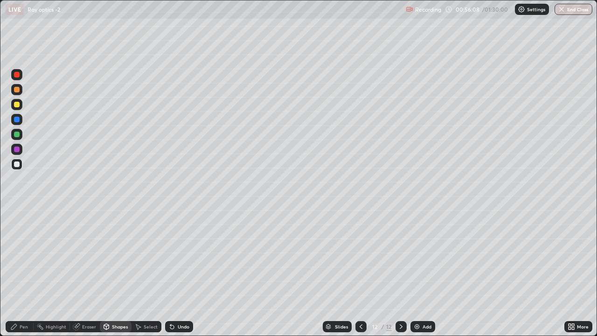
click at [14, 133] on div at bounding box center [17, 135] width 6 height 6
click at [20, 272] on div "Pen" at bounding box center [24, 326] width 8 height 5
click at [19, 165] on div at bounding box center [17, 164] width 6 height 6
click at [15, 90] on div at bounding box center [17, 90] width 6 height 6
click at [16, 106] on div at bounding box center [17, 105] width 6 height 6
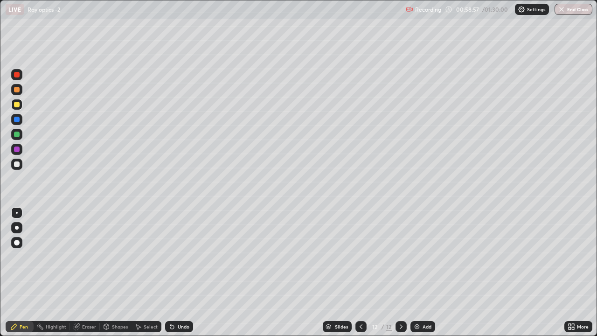
click at [105, 272] on icon at bounding box center [106, 325] width 5 height 1
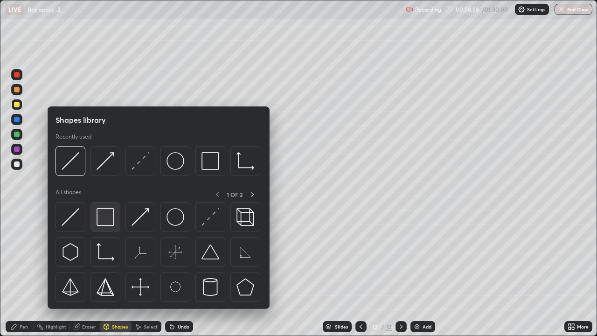
click at [107, 217] on img at bounding box center [106, 217] width 18 height 18
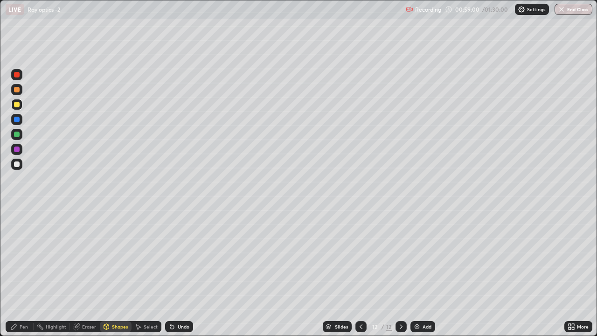
click at [21, 272] on div "Pen" at bounding box center [24, 326] width 8 height 5
click at [18, 166] on div at bounding box center [17, 164] width 6 height 6
click at [105, 272] on icon at bounding box center [106, 325] width 5 height 1
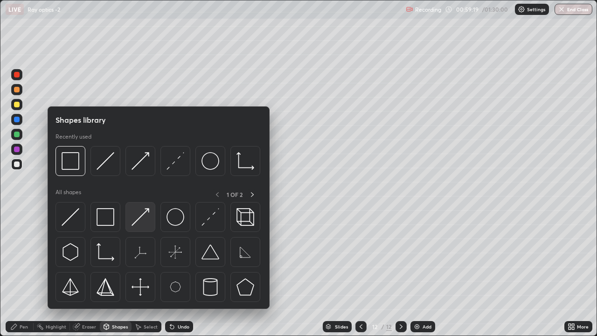
click at [143, 212] on img at bounding box center [141, 217] width 18 height 18
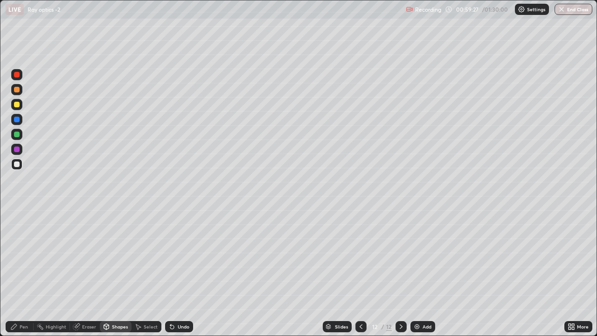
click at [109, 272] on div "Shapes" at bounding box center [116, 326] width 32 height 11
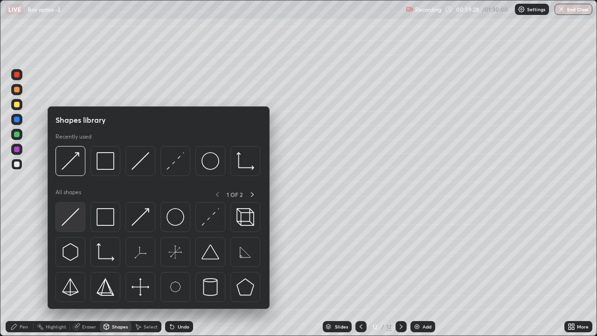
click at [75, 214] on img at bounding box center [71, 217] width 18 height 18
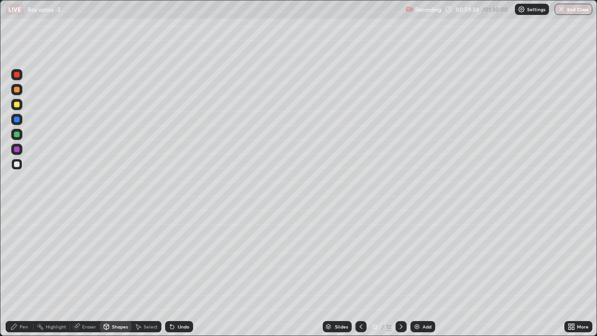
click at [112, 272] on div "Shapes" at bounding box center [116, 326] width 32 height 11
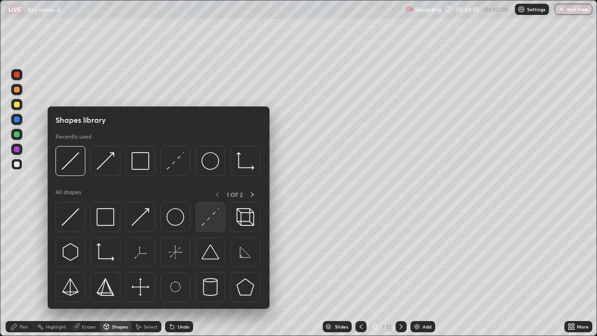
click at [211, 222] on img at bounding box center [211, 217] width 18 height 18
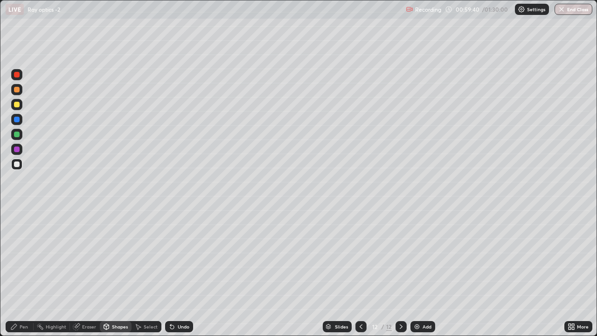
click at [113, 272] on div "Shapes" at bounding box center [120, 326] width 16 height 5
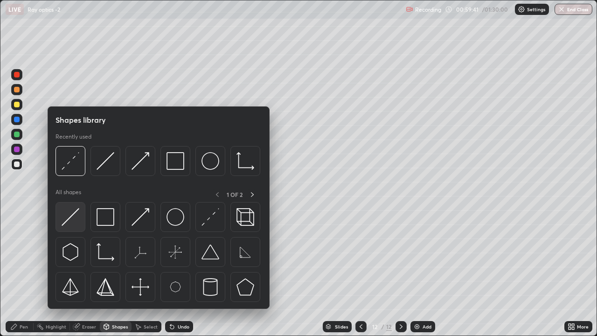
click at [71, 223] on img at bounding box center [71, 217] width 18 height 18
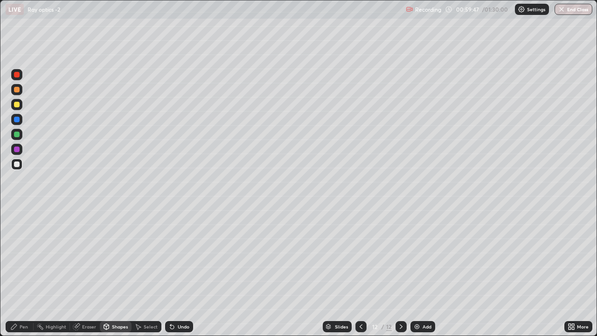
click at [23, 272] on div "Pen" at bounding box center [24, 326] width 8 height 5
click at [17, 90] on div at bounding box center [17, 90] width 6 height 6
click at [25, 272] on div "Pen" at bounding box center [20, 326] width 28 height 11
click at [18, 166] on div at bounding box center [17, 164] width 6 height 6
click at [178, 272] on div "Undo" at bounding box center [184, 326] width 12 height 5
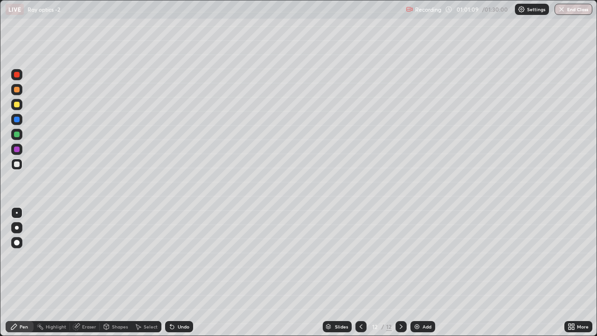
click at [181, 272] on div "Undo" at bounding box center [184, 326] width 12 height 5
click at [112, 272] on div "Shapes" at bounding box center [120, 326] width 16 height 5
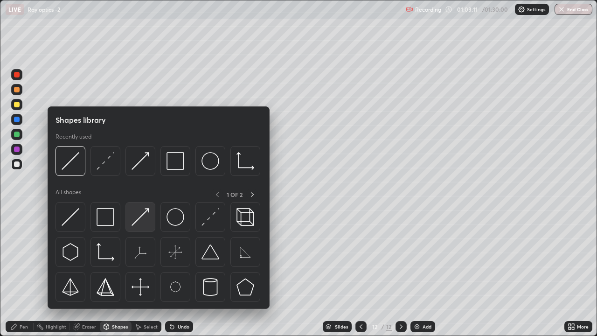
click at [147, 215] on img at bounding box center [141, 217] width 18 height 18
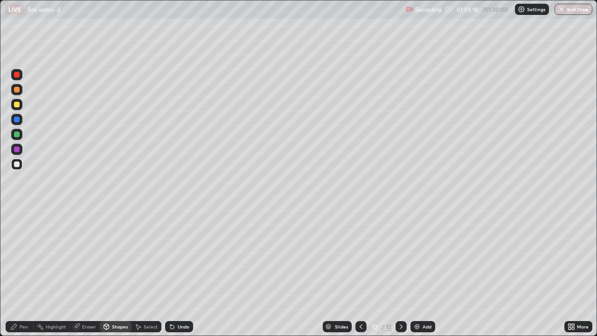
click at [20, 272] on div "Pen" at bounding box center [24, 326] width 8 height 5
click at [16, 132] on div at bounding box center [17, 135] width 6 height 6
click at [417, 272] on img at bounding box center [416, 326] width 7 height 7
click at [119, 272] on div "Shapes" at bounding box center [120, 326] width 16 height 5
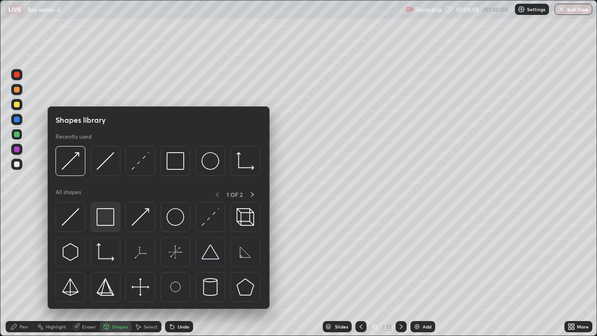
click at [107, 220] on img at bounding box center [106, 217] width 18 height 18
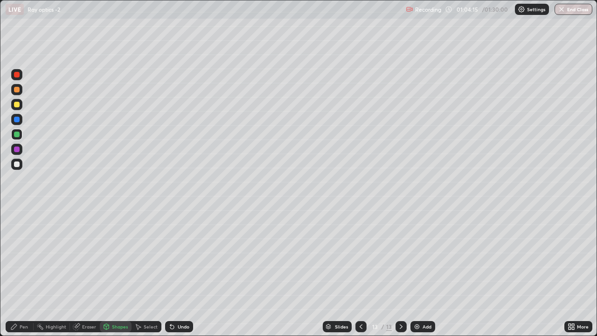
click at [146, 272] on div "Select" at bounding box center [151, 326] width 14 height 5
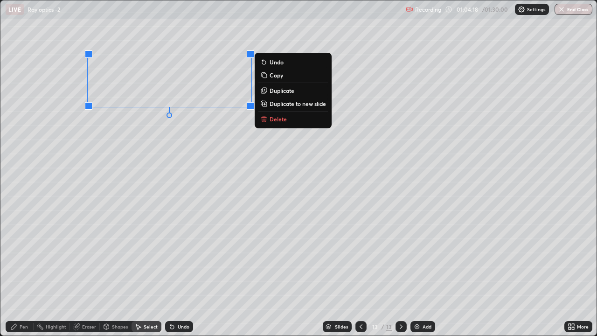
click at [136, 140] on div "0 ° Undo Copy Duplicate Duplicate to new slide Delete" at bounding box center [298, 167] width 596 height 335
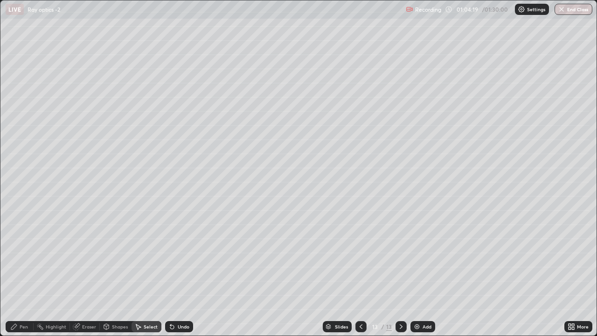
click at [75, 272] on icon at bounding box center [76, 327] width 6 height 6
click at [117, 272] on div "Shapes" at bounding box center [120, 326] width 16 height 5
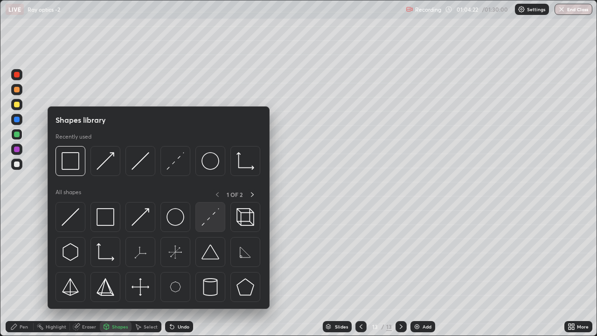
click at [212, 218] on img at bounding box center [211, 217] width 18 height 18
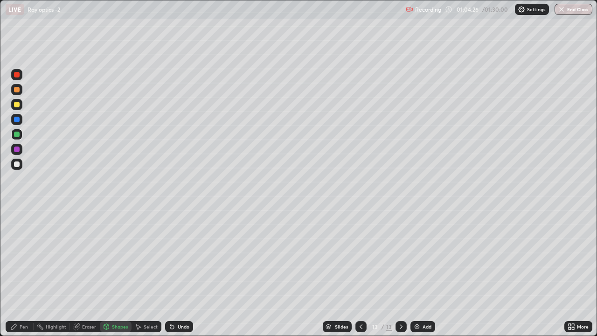
click at [18, 161] on div at bounding box center [17, 164] width 6 height 6
click at [184, 272] on div "Undo" at bounding box center [184, 326] width 12 height 5
click at [20, 272] on div "Pen" at bounding box center [24, 326] width 8 height 5
click at [174, 272] on icon at bounding box center [171, 326] width 7 height 7
click at [116, 272] on div "Shapes" at bounding box center [120, 326] width 16 height 5
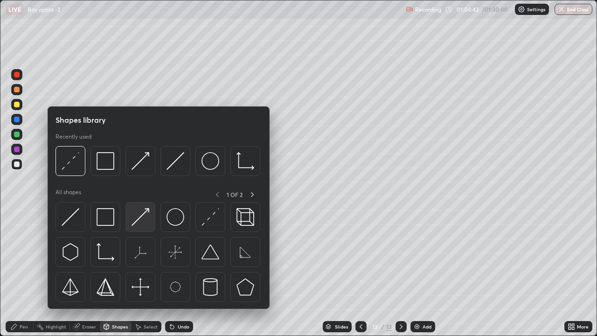
click at [144, 211] on img at bounding box center [141, 217] width 18 height 18
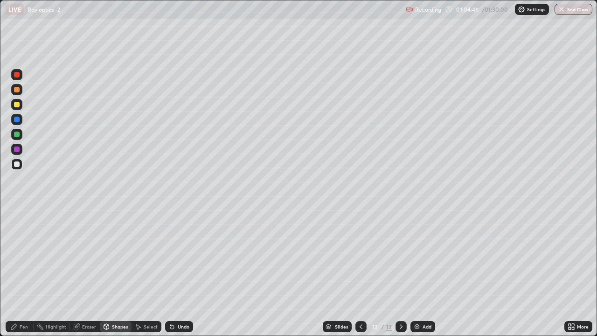
click at [22, 272] on div "Pen" at bounding box center [24, 326] width 8 height 5
click at [17, 90] on div at bounding box center [17, 90] width 6 height 6
click at [145, 272] on div "Select" at bounding box center [151, 326] width 14 height 5
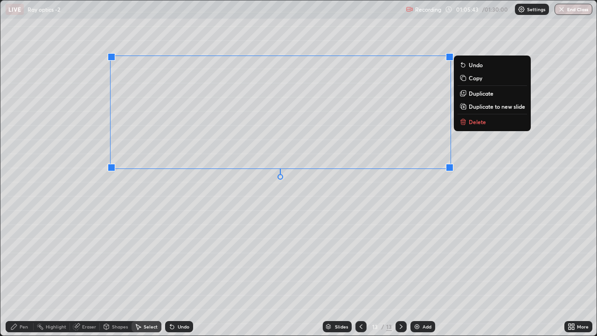
click at [171, 203] on div "0 ° Undo Copy Duplicate Duplicate to new slide Delete" at bounding box center [298, 167] width 596 height 335
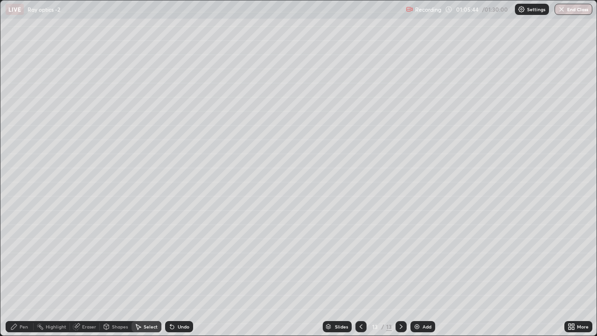
click at [21, 272] on div "Pen" at bounding box center [24, 326] width 8 height 5
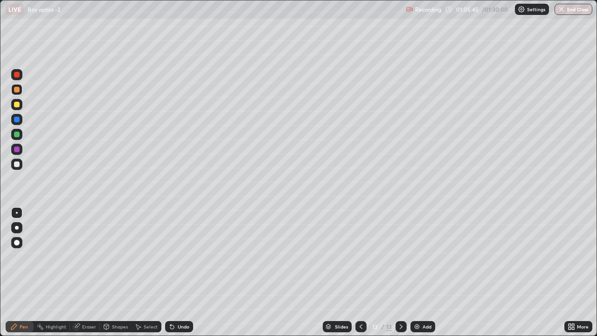
click at [18, 164] on div at bounding box center [17, 164] width 6 height 6
click at [121, 272] on div "Shapes" at bounding box center [120, 326] width 16 height 5
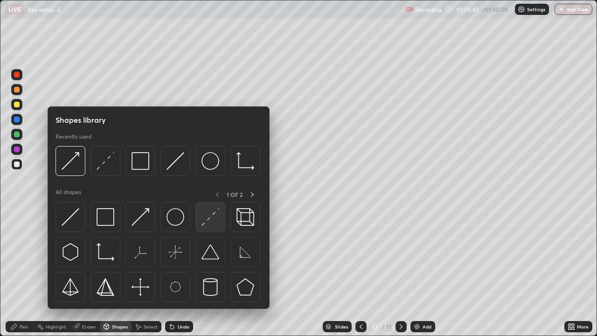
click at [211, 218] on img at bounding box center [211, 217] width 18 height 18
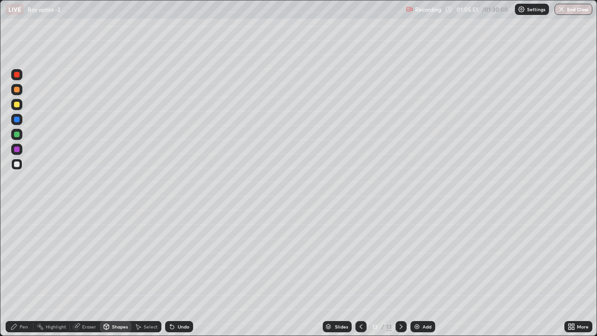
click at [24, 272] on div "Pen" at bounding box center [24, 326] width 8 height 5
click at [17, 104] on div at bounding box center [17, 105] width 6 height 6
click at [82, 272] on div "Eraser" at bounding box center [85, 326] width 30 height 11
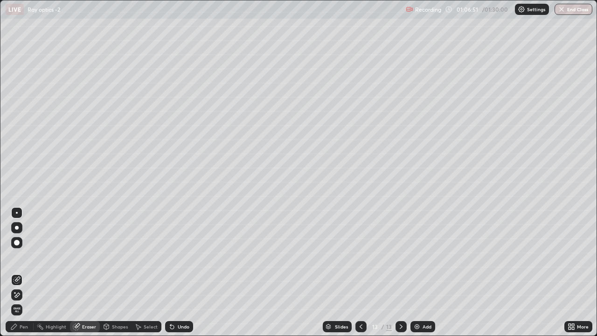
click at [21, 272] on div "Pen" at bounding box center [24, 326] width 8 height 5
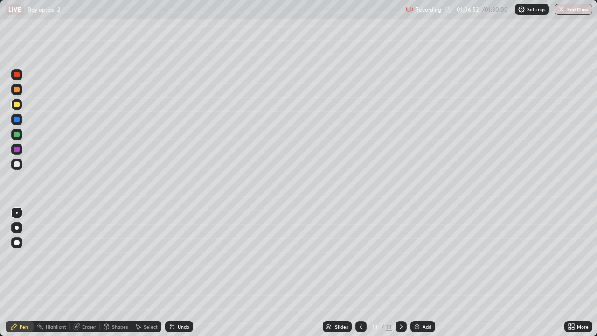
click at [21, 137] on div at bounding box center [16, 134] width 11 height 11
click at [17, 108] on div at bounding box center [16, 104] width 11 height 11
click at [17, 166] on div at bounding box center [17, 164] width 6 height 6
click at [117, 272] on div "Shapes" at bounding box center [116, 326] width 32 height 11
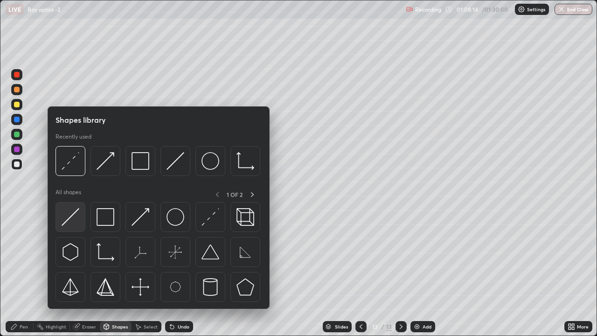
click at [73, 211] on img at bounding box center [71, 217] width 18 height 18
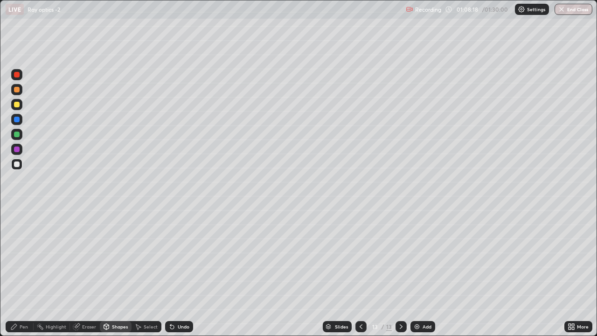
click at [111, 272] on div "Shapes" at bounding box center [116, 326] width 32 height 11
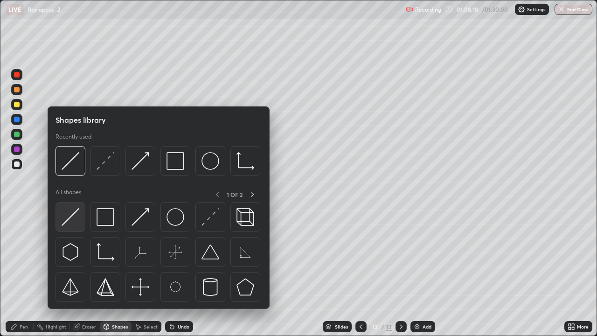
click at [74, 213] on img at bounding box center [71, 217] width 18 height 18
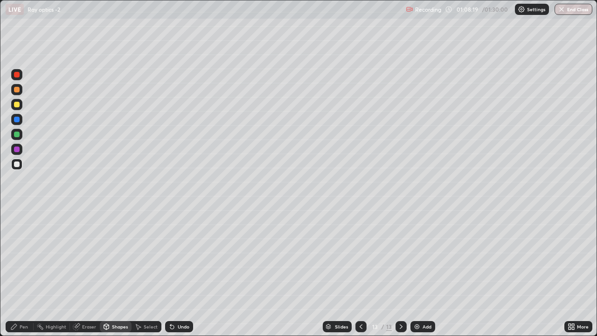
click at [17, 134] on div at bounding box center [17, 135] width 6 height 6
click at [20, 272] on div "Pen" at bounding box center [20, 326] width 28 height 11
click at [16, 89] on div at bounding box center [17, 90] width 6 height 6
click at [112, 272] on div "Shapes" at bounding box center [120, 326] width 16 height 5
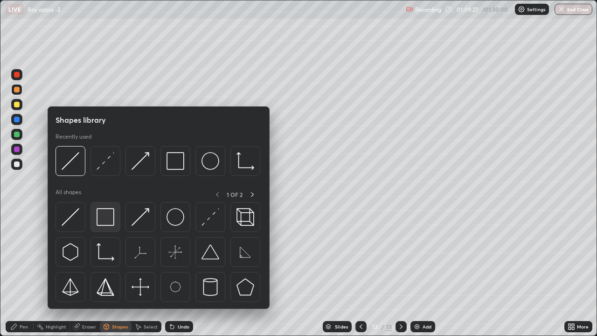
click at [105, 223] on img at bounding box center [106, 217] width 18 height 18
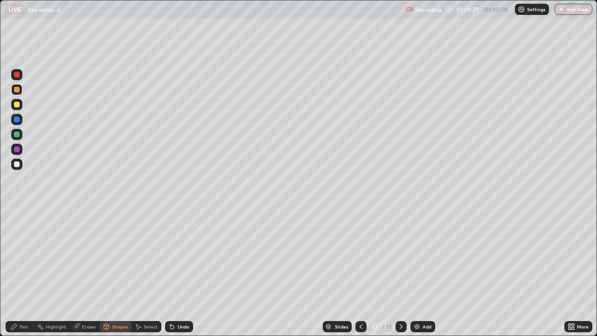
click at [19, 272] on div "Pen" at bounding box center [20, 326] width 28 height 11
click at [17, 165] on div at bounding box center [17, 164] width 6 height 6
click at [116, 272] on div "Shapes" at bounding box center [120, 326] width 16 height 5
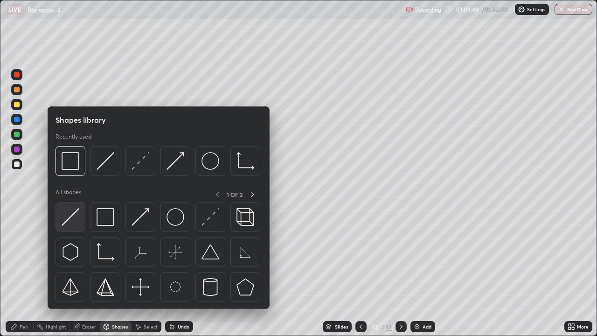
click at [77, 214] on img at bounding box center [71, 217] width 18 height 18
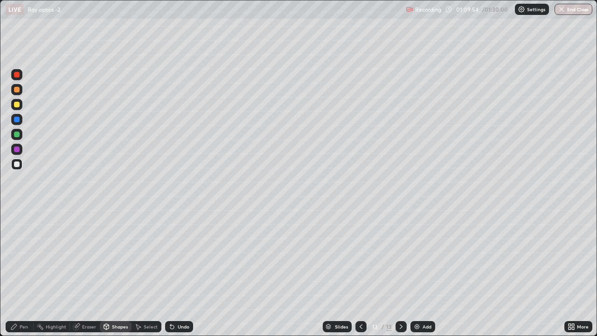
click at [175, 272] on div "Undo" at bounding box center [179, 326] width 28 height 11
click at [148, 272] on div "Select" at bounding box center [151, 326] width 14 height 5
click at [116, 272] on div "Shapes" at bounding box center [120, 326] width 16 height 5
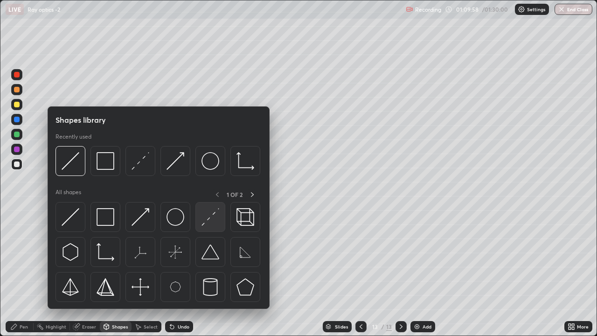
click at [214, 212] on img at bounding box center [211, 217] width 18 height 18
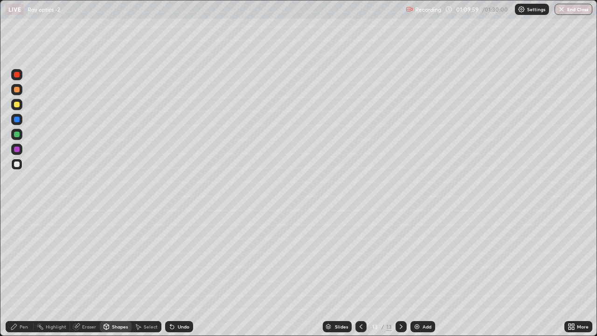
click at [17, 104] on div at bounding box center [17, 105] width 6 height 6
click at [120, 272] on div "Shapes" at bounding box center [120, 326] width 16 height 5
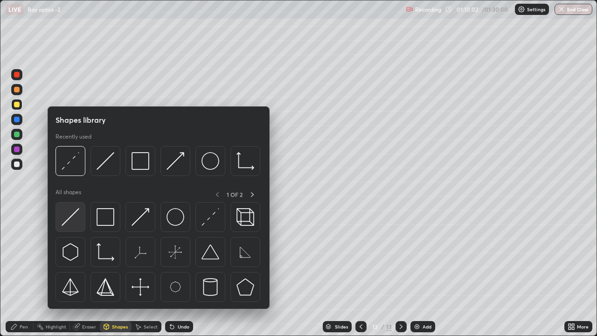
click at [78, 213] on img at bounding box center [71, 217] width 18 height 18
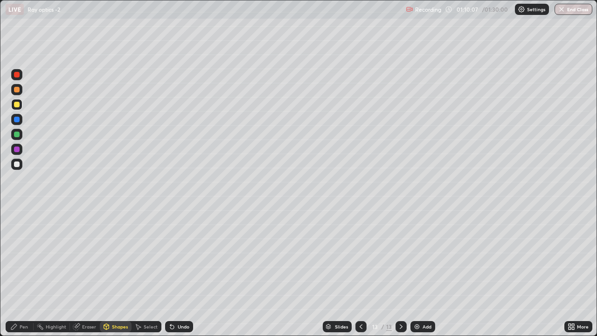
click at [26, 272] on div "Pen" at bounding box center [24, 326] width 8 height 5
click at [15, 166] on div at bounding box center [17, 164] width 6 height 6
click at [18, 90] on div at bounding box center [17, 90] width 6 height 6
click at [414, 272] on div "Add" at bounding box center [422, 326] width 25 height 11
click at [116, 272] on div "Shapes" at bounding box center [120, 326] width 16 height 5
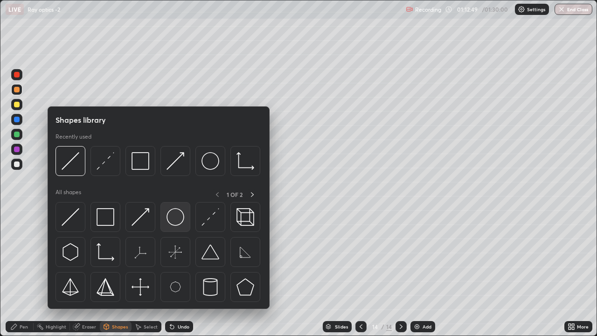
click at [181, 215] on img at bounding box center [176, 217] width 18 height 18
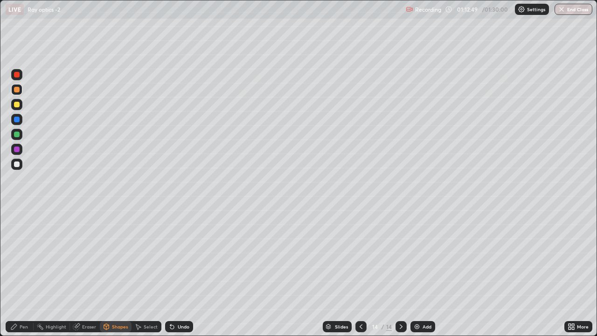
click at [18, 133] on div at bounding box center [17, 135] width 6 height 6
click at [20, 272] on div "Pen" at bounding box center [24, 326] width 8 height 5
click at [17, 162] on div at bounding box center [17, 164] width 6 height 6
click at [140, 272] on icon at bounding box center [137, 326] width 7 height 7
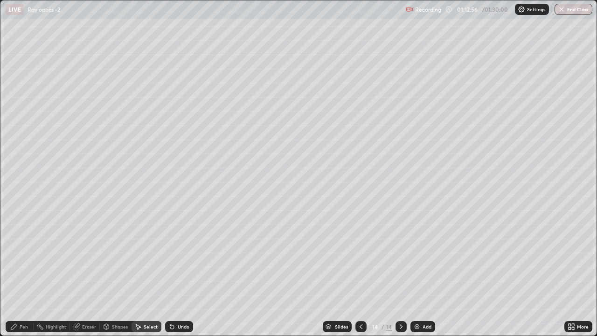
click at [114, 272] on div "Shapes" at bounding box center [120, 326] width 16 height 5
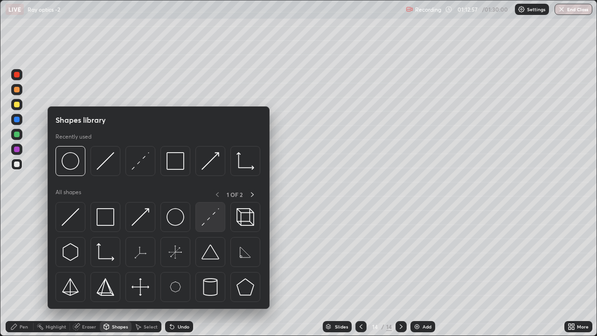
click at [211, 214] on img at bounding box center [211, 217] width 18 height 18
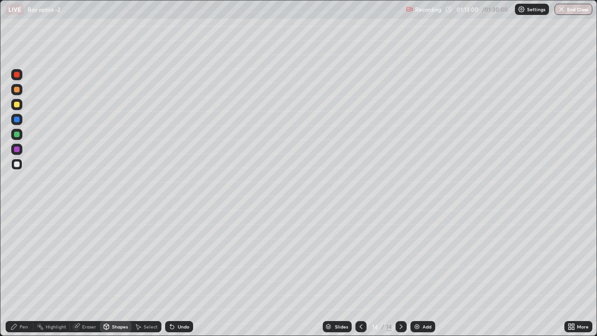
click at [115, 272] on div "Shapes" at bounding box center [116, 326] width 32 height 11
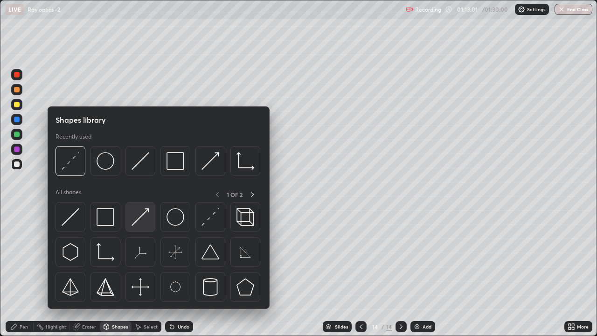
click at [146, 210] on img at bounding box center [141, 217] width 18 height 18
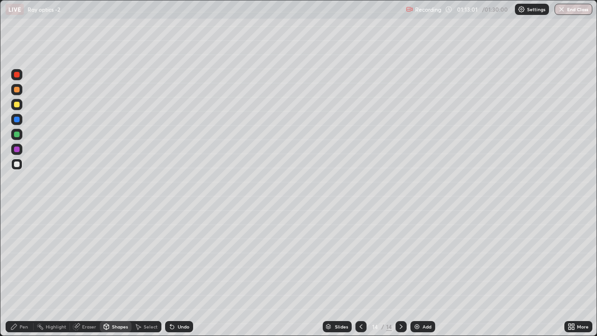
click at [18, 160] on div at bounding box center [16, 164] width 11 height 11
click at [17, 90] on div at bounding box center [17, 90] width 6 height 6
click at [16, 272] on icon at bounding box center [13, 326] width 7 height 7
click at [18, 165] on div at bounding box center [17, 164] width 6 height 6
click at [109, 272] on icon at bounding box center [106, 326] width 7 height 7
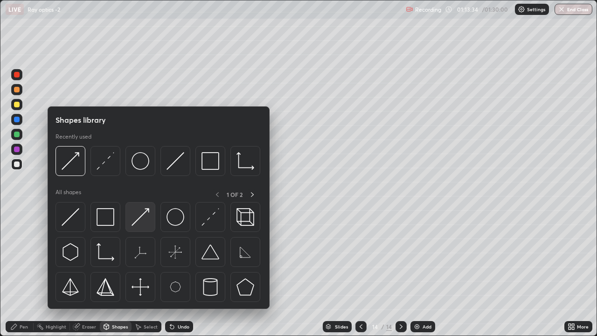
click at [139, 213] on img at bounding box center [141, 217] width 18 height 18
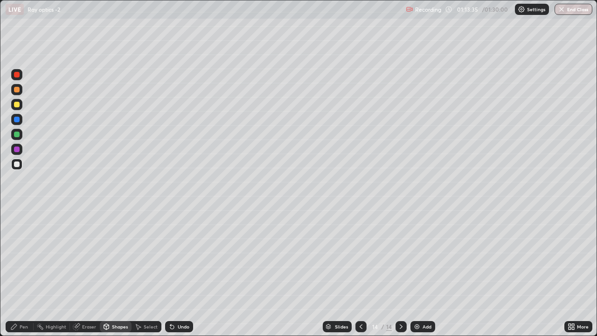
click at [18, 132] on div at bounding box center [17, 135] width 6 height 6
click at [22, 272] on div "Pen" at bounding box center [24, 326] width 8 height 5
click at [15, 165] on div at bounding box center [17, 164] width 6 height 6
click at [19, 90] on div at bounding box center [17, 90] width 6 height 6
click at [180, 272] on div "Undo" at bounding box center [184, 326] width 12 height 5
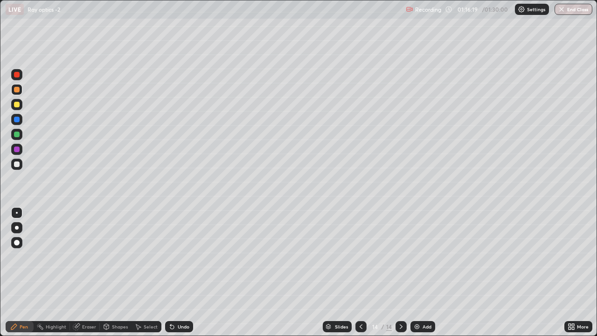
click at [17, 134] on div at bounding box center [17, 135] width 6 height 6
click at [415, 272] on img at bounding box center [416, 326] width 7 height 7
click at [16, 272] on div "Pen" at bounding box center [20, 326] width 28 height 11
click at [17, 94] on div at bounding box center [16, 89] width 11 height 11
click at [104, 272] on icon at bounding box center [106, 327] width 5 height 6
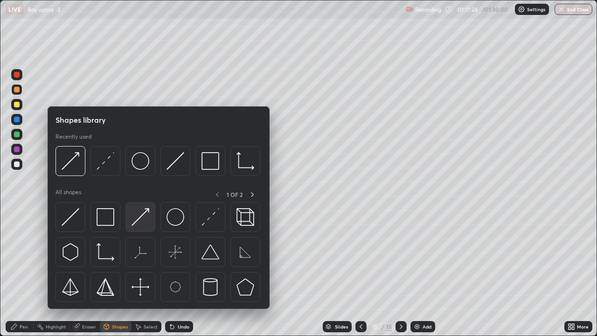
click at [143, 217] on img at bounding box center [141, 217] width 18 height 18
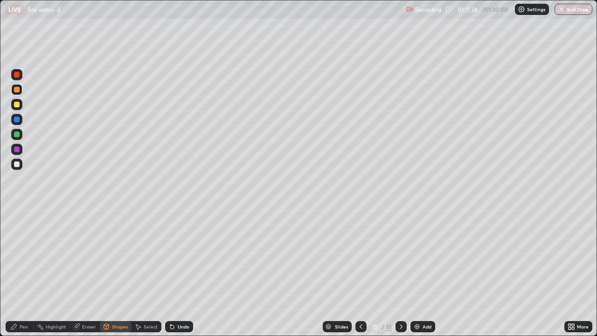
click at [17, 135] on div at bounding box center [17, 135] width 6 height 6
click at [26, 272] on div "Pen" at bounding box center [24, 326] width 8 height 5
click at [15, 163] on div at bounding box center [17, 164] width 6 height 6
click at [16, 90] on div at bounding box center [17, 90] width 6 height 6
click at [15, 164] on div at bounding box center [17, 164] width 6 height 6
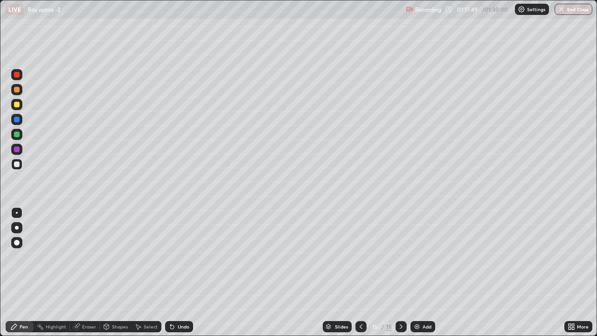
click at [175, 272] on div "Undo" at bounding box center [179, 326] width 28 height 11
click at [178, 272] on div "Undo" at bounding box center [184, 326] width 12 height 5
click at [118, 272] on div "Shapes" at bounding box center [120, 326] width 16 height 5
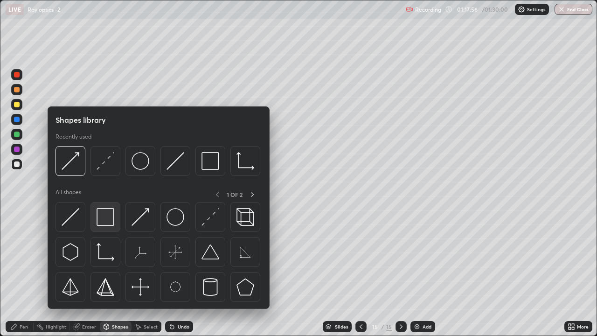
click at [104, 219] on img at bounding box center [106, 217] width 18 height 18
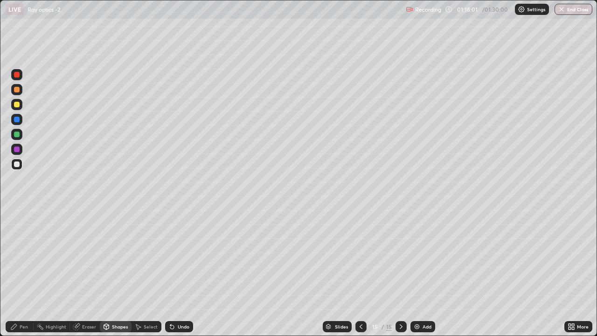
click at [15, 272] on icon at bounding box center [14, 327] width 6 height 6
click at [14, 90] on div at bounding box center [17, 90] width 6 height 6
click at [14, 272] on icon at bounding box center [14, 327] width 6 height 6
click at [14, 134] on div at bounding box center [17, 135] width 6 height 6
click at [399, 272] on icon at bounding box center [400, 326] width 7 height 7
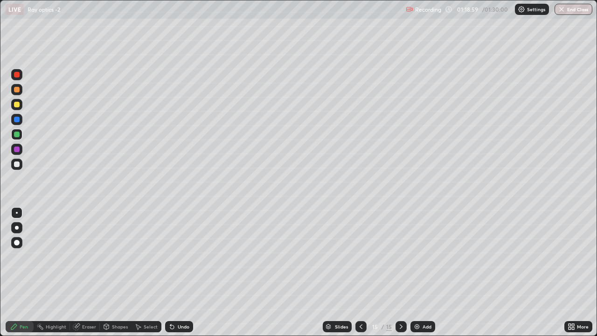
click at [417, 272] on img at bounding box center [416, 326] width 7 height 7
click at [22, 164] on div at bounding box center [16, 164] width 11 height 11
click at [108, 272] on icon at bounding box center [106, 327] width 5 height 6
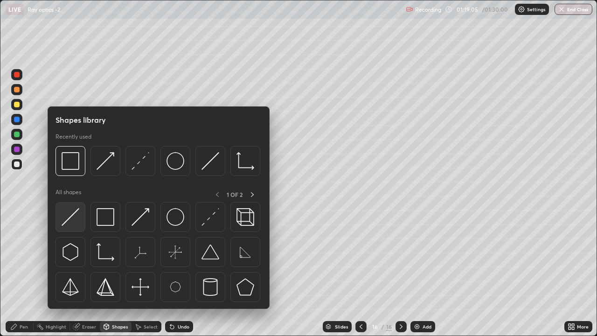
click at [70, 220] on img at bounding box center [71, 217] width 18 height 18
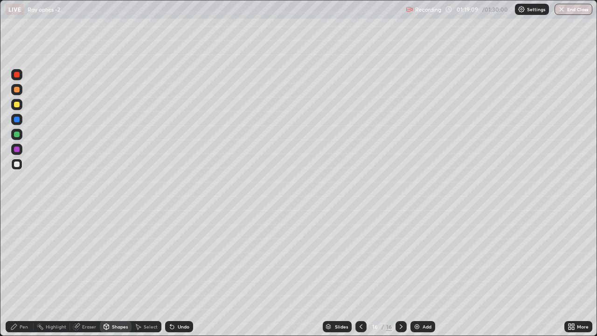
click at [20, 272] on div "Pen" at bounding box center [24, 326] width 8 height 5
click at [18, 90] on div at bounding box center [17, 90] width 6 height 6
click at [116, 272] on div "Shapes" at bounding box center [120, 326] width 16 height 5
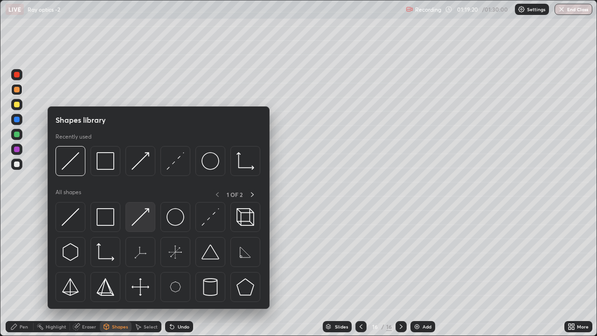
click at [141, 210] on img at bounding box center [141, 217] width 18 height 18
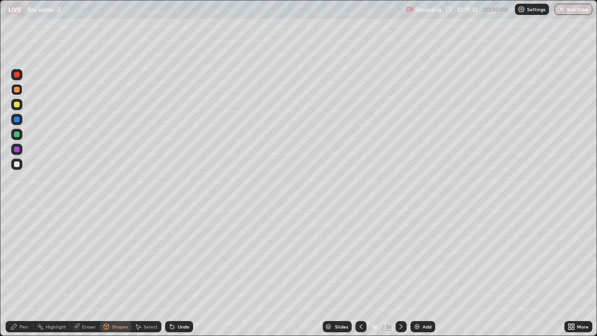
click at [21, 272] on div "Pen" at bounding box center [20, 326] width 28 height 11
click at [19, 166] on div at bounding box center [16, 164] width 11 height 11
click at [16, 90] on div at bounding box center [17, 90] width 6 height 6
click at [16, 134] on div at bounding box center [17, 135] width 6 height 6
click at [16, 165] on div at bounding box center [17, 164] width 6 height 6
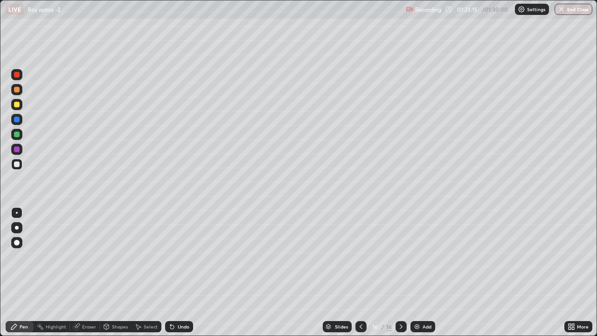
click at [360, 272] on icon at bounding box center [360, 326] width 7 height 7
click at [360, 272] on icon at bounding box center [361, 326] width 3 height 5
click at [361, 272] on icon at bounding box center [360, 326] width 7 height 7
click at [360, 272] on icon at bounding box center [360, 326] width 7 height 7
click at [360, 272] on icon at bounding box center [361, 326] width 3 height 5
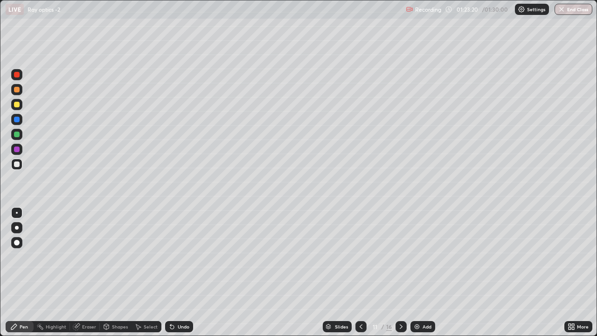
click at [402, 272] on div at bounding box center [401, 326] width 11 height 11
click at [400, 272] on icon at bounding box center [400, 326] width 7 height 7
click at [401, 272] on icon at bounding box center [400, 326] width 7 height 7
click at [403, 272] on div at bounding box center [401, 326] width 11 height 19
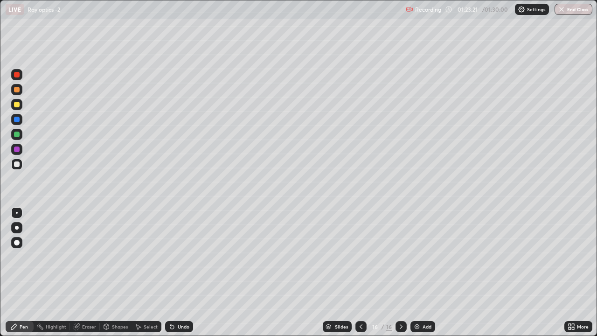
click at [402, 272] on div at bounding box center [401, 326] width 11 height 19
click at [16, 91] on div at bounding box center [17, 90] width 6 height 6
click at [14, 106] on div at bounding box center [16, 104] width 11 height 11
click at [358, 272] on icon at bounding box center [360, 326] width 7 height 7
click at [360, 272] on icon at bounding box center [360, 326] width 7 height 7
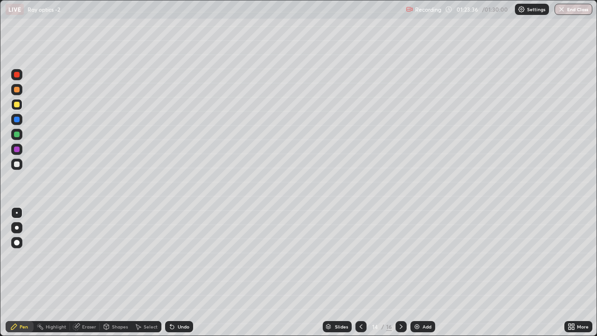
click at [400, 272] on icon at bounding box center [400, 326] width 7 height 7
click at [0, 13] on div "LIVE Ray optics -2 Recording 01:23:47 / 01:30:00 Settings End Class" at bounding box center [298, 9] width 597 height 19
click at [398, 272] on icon at bounding box center [400, 326] width 7 height 7
click at [400, 272] on div at bounding box center [401, 326] width 11 height 11
click at [401, 272] on icon at bounding box center [400, 326] width 7 height 7
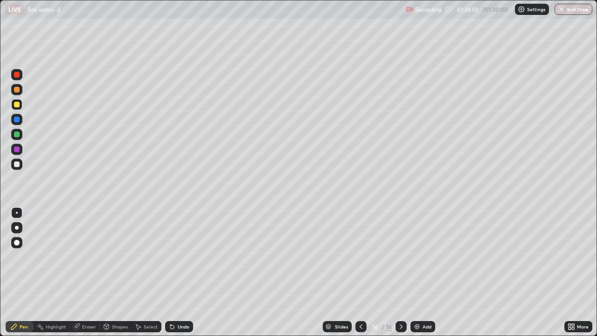
click at [14, 135] on div at bounding box center [17, 135] width 6 height 6
click at [176, 272] on div "Undo" at bounding box center [179, 326] width 28 height 11
click at [175, 272] on div "Undo" at bounding box center [179, 326] width 28 height 11
click at [174, 272] on div "Undo" at bounding box center [179, 326] width 28 height 11
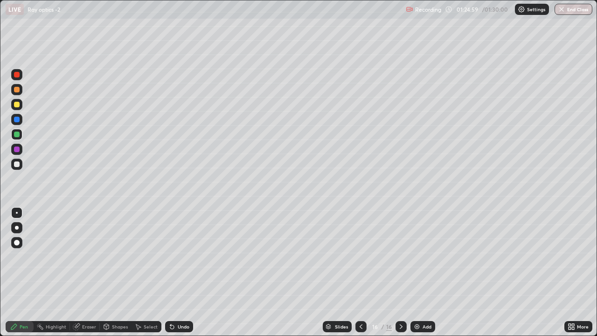
click at [171, 272] on icon at bounding box center [172, 327] width 4 height 4
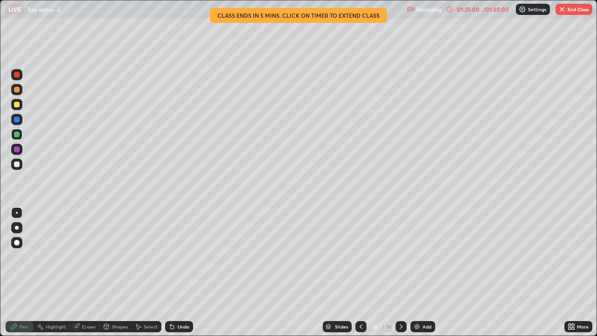
click at [171, 272] on icon at bounding box center [172, 327] width 4 height 4
click at [170, 272] on icon at bounding box center [170, 324] width 1 height 1
click at [171, 272] on icon at bounding box center [172, 327] width 4 height 4
click at [172, 272] on icon at bounding box center [171, 326] width 7 height 7
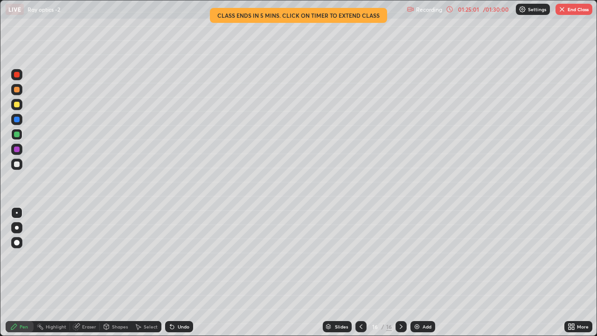
click at [170, 272] on icon at bounding box center [170, 324] width 1 height 1
click at [170, 272] on icon at bounding box center [171, 326] width 7 height 7
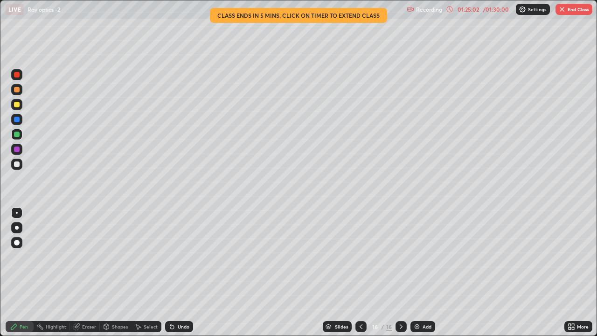
click at [170, 272] on icon at bounding box center [170, 324] width 1 height 1
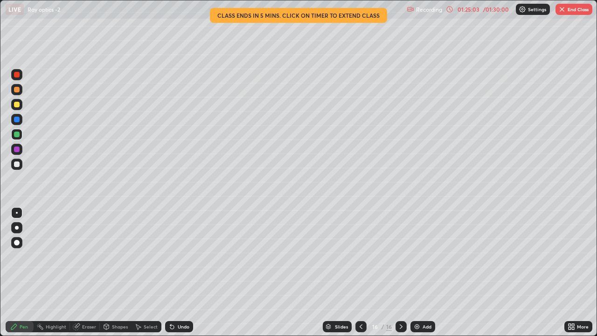
click at [169, 272] on icon at bounding box center [171, 326] width 7 height 7
click at [171, 272] on icon at bounding box center [172, 327] width 4 height 4
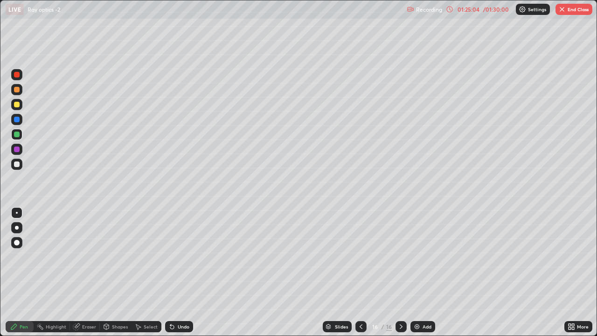
click at [169, 272] on icon at bounding box center [171, 326] width 7 height 7
click at [170, 272] on icon at bounding box center [170, 324] width 1 height 1
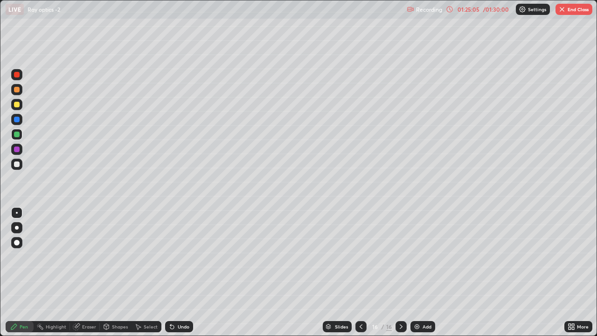
click at [170, 272] on icon at bounding box center [170, 324] width 1 height 1
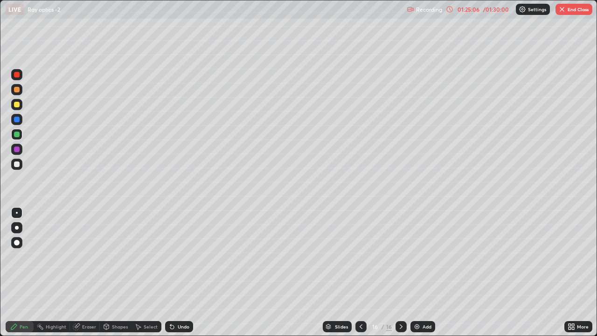
click at [169, 272] on div "Undo" at bounding box center [179, 326] width 28 height 11
click at [170, 272] on icon at bounding box center [170, 324] width 1 height 1
click at [403, 272] on icon at bounding box center [400, 326] width 7 height 7
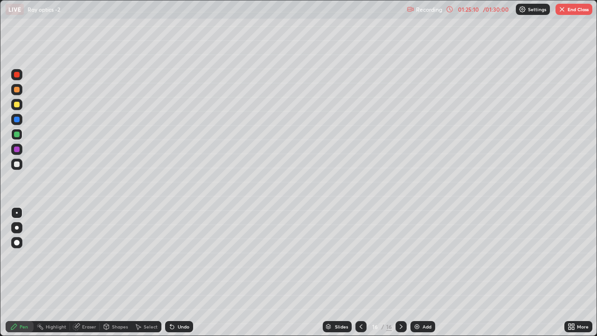
click at [416, 272] on img at bounding box center [416, 326] width 7 height 7
click at [19, 90] on div at bounding box center [17, 90] width 6 height 6
click at [361, 272] on icon at bounding box center [360, 326] width 7 height 7
click at [400, 272] on icon at bounding box center [400, 326] width 7 height 7
click at [360, 272] on icon at bounding box center [360, 326] width 7 height 7
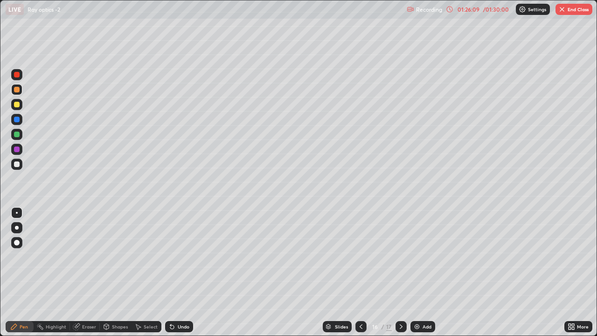
click at [400, 272] on icon at bounding box center [400, 326] width 7 height 7
click at [360, 272] on icon at bounding box center [360, 326] width 7 height 7
click at [399, 272] on icon at bounding box center [400, 326] width 7 height 7
click at [362, 272] on icon at bounding box center [360, 326] width 7 height 7
click at [399, 272] on icon at bounding box center [400, 326] width 7 height 7
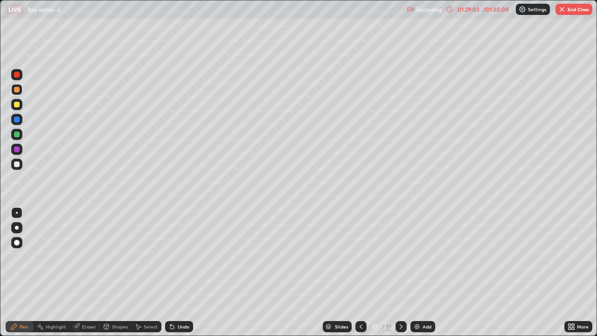
click at [360, 272] on icon at bounding box center [360, 326] width 7 height 7
click at [400, 272] on icon at bounding box center [400, 326] width 7 height 7
click at [362, 272] on icon at bounding box center [360, 326] width 7 height 7
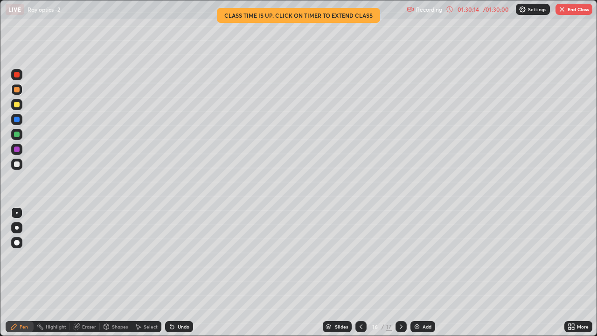
click at [401, 272] on icon at bounding box center [400, 326] width 7 height 7
click at [563, 9] on img "button" at bounding box center [561, 9] width 7 height 7
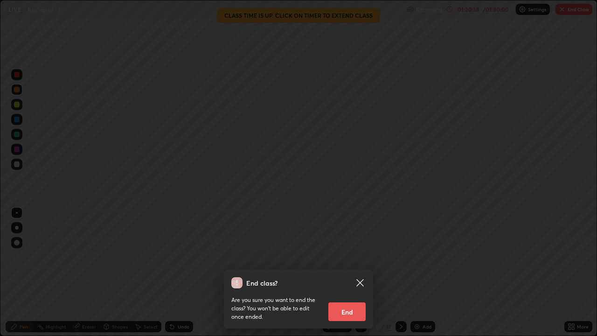
click at [348, 272] on button "End" at bounding box center [346, 311] width 37 height 19
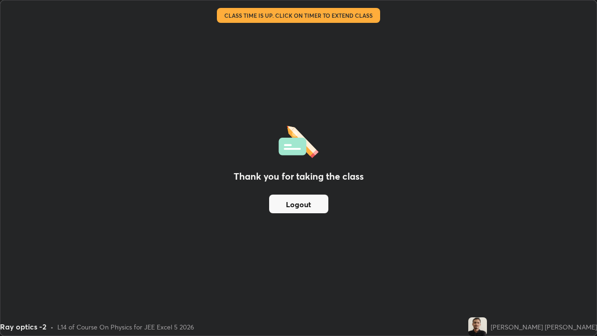
click at [292, 202] on button "Logout" at bounding box center [298, 204] width 59 height 19
